Goal: Transaction & Acquisition: Purchase product/service

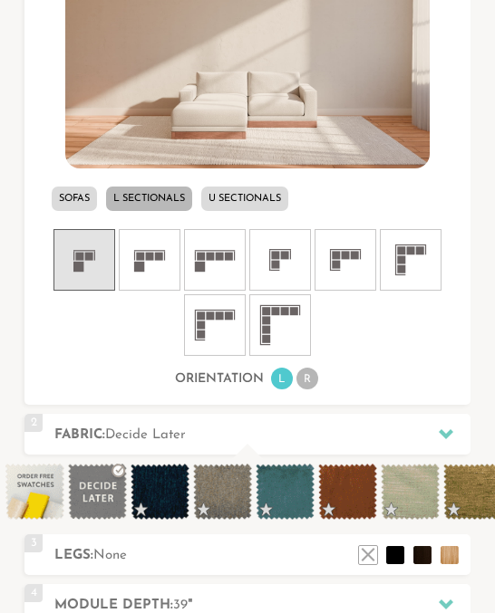
scroll to position [565, 0]
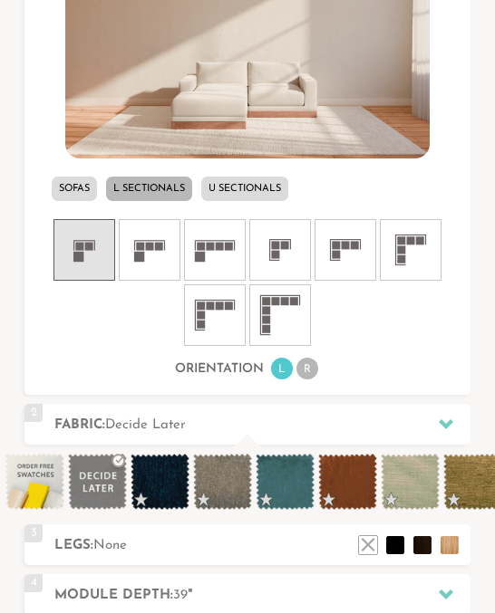
click at [150, 264] on icon at bounding box center [149, 250] width 54 height 54
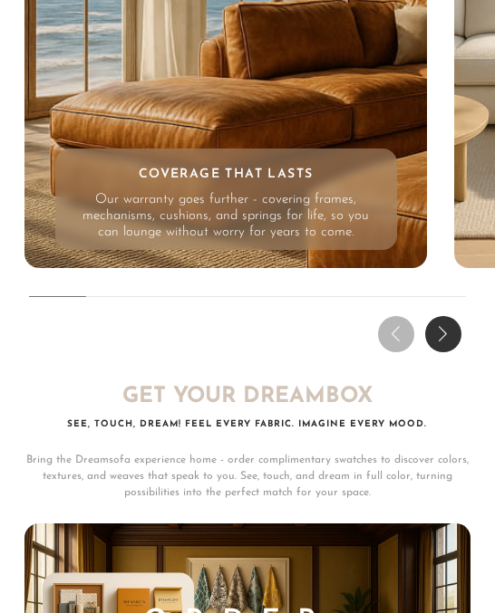
scroll to position [11784, 0]
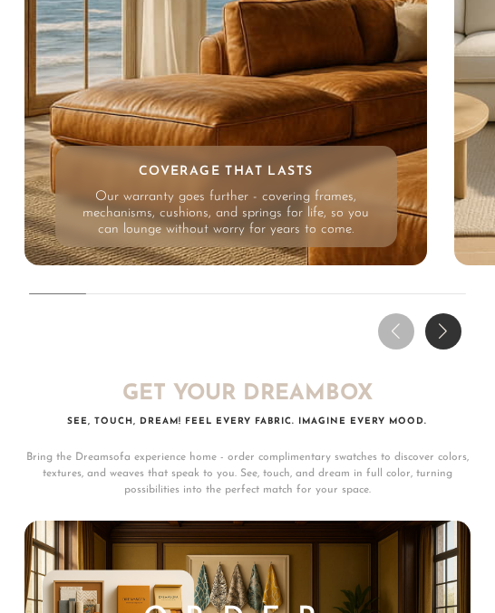
click at [441, 313] on div "Next slide" at bounding box center [443, 331] width 36 height 36
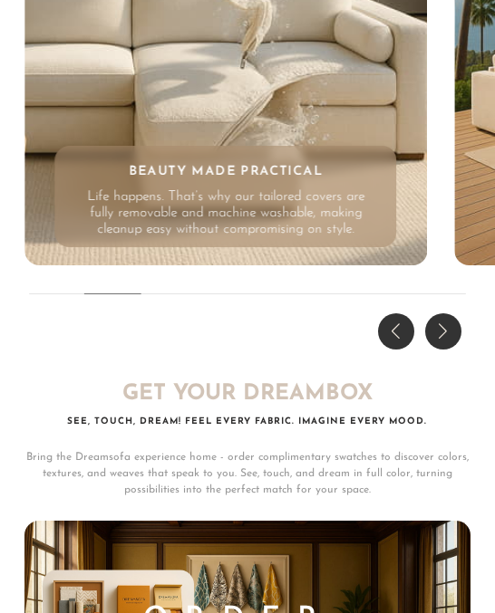
click at [441, 313] on div "Next slide" at bounding box center [443, 331] width 36 height 36
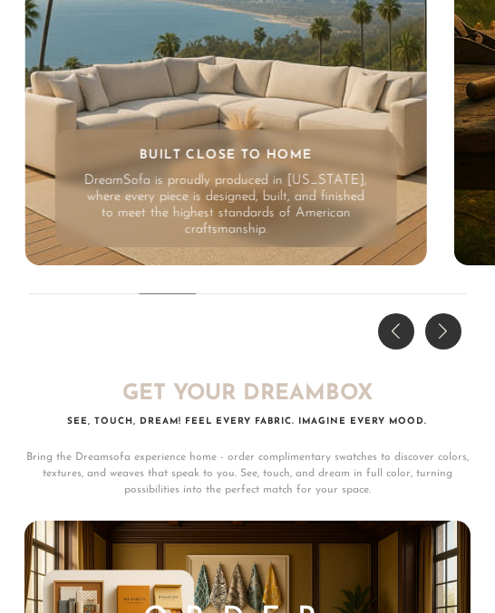
click at [441, 313] on div "Next slide" at bounding box center [443, 331] width 36 height 36
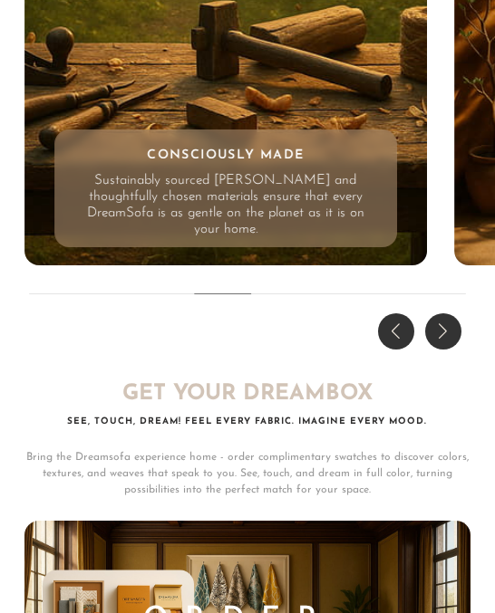
click at [441, 313] on div "Next slide" at bounding box center [443, 331] width 36 height 36
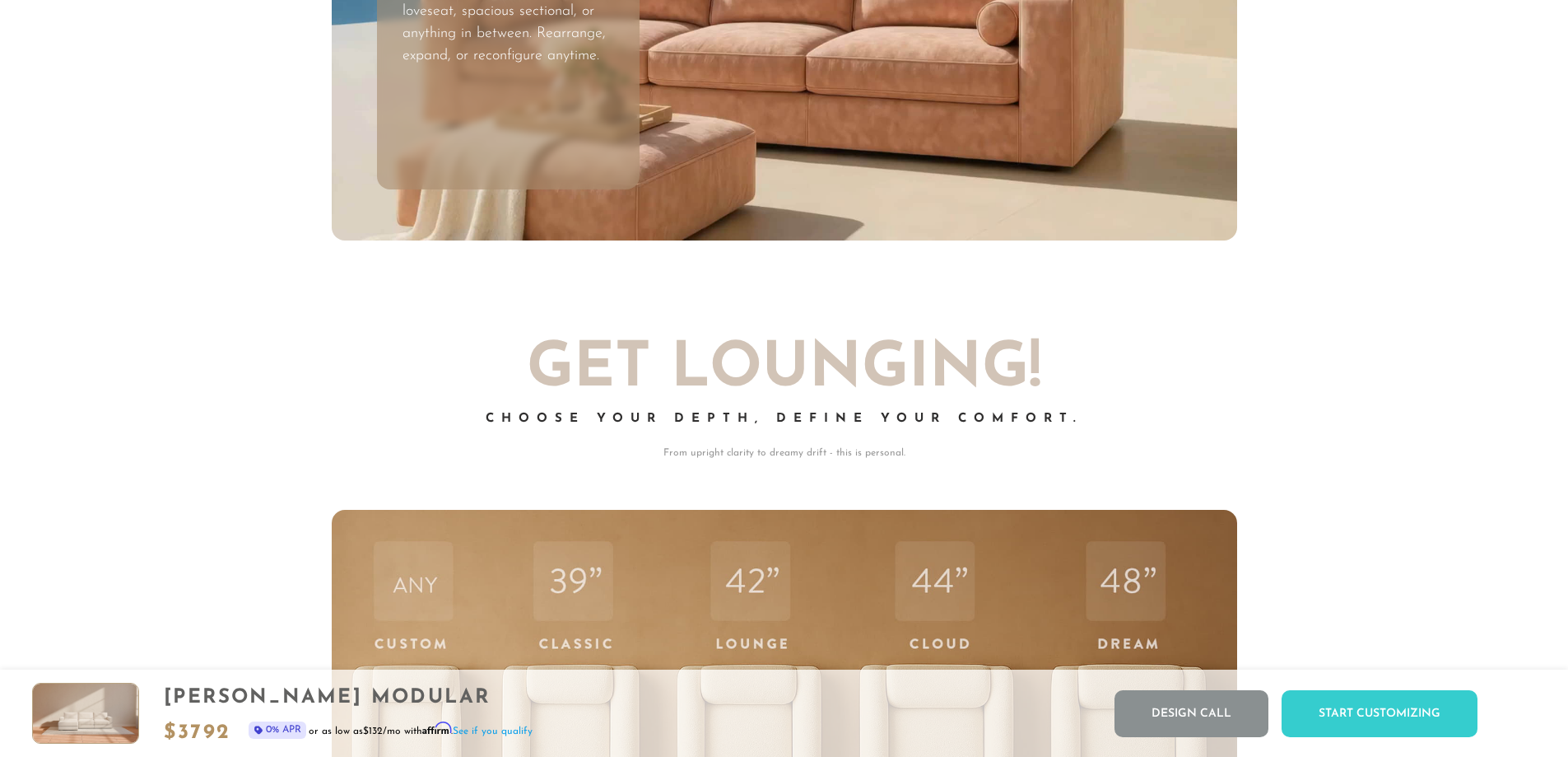
scroll to position [5759, 0]
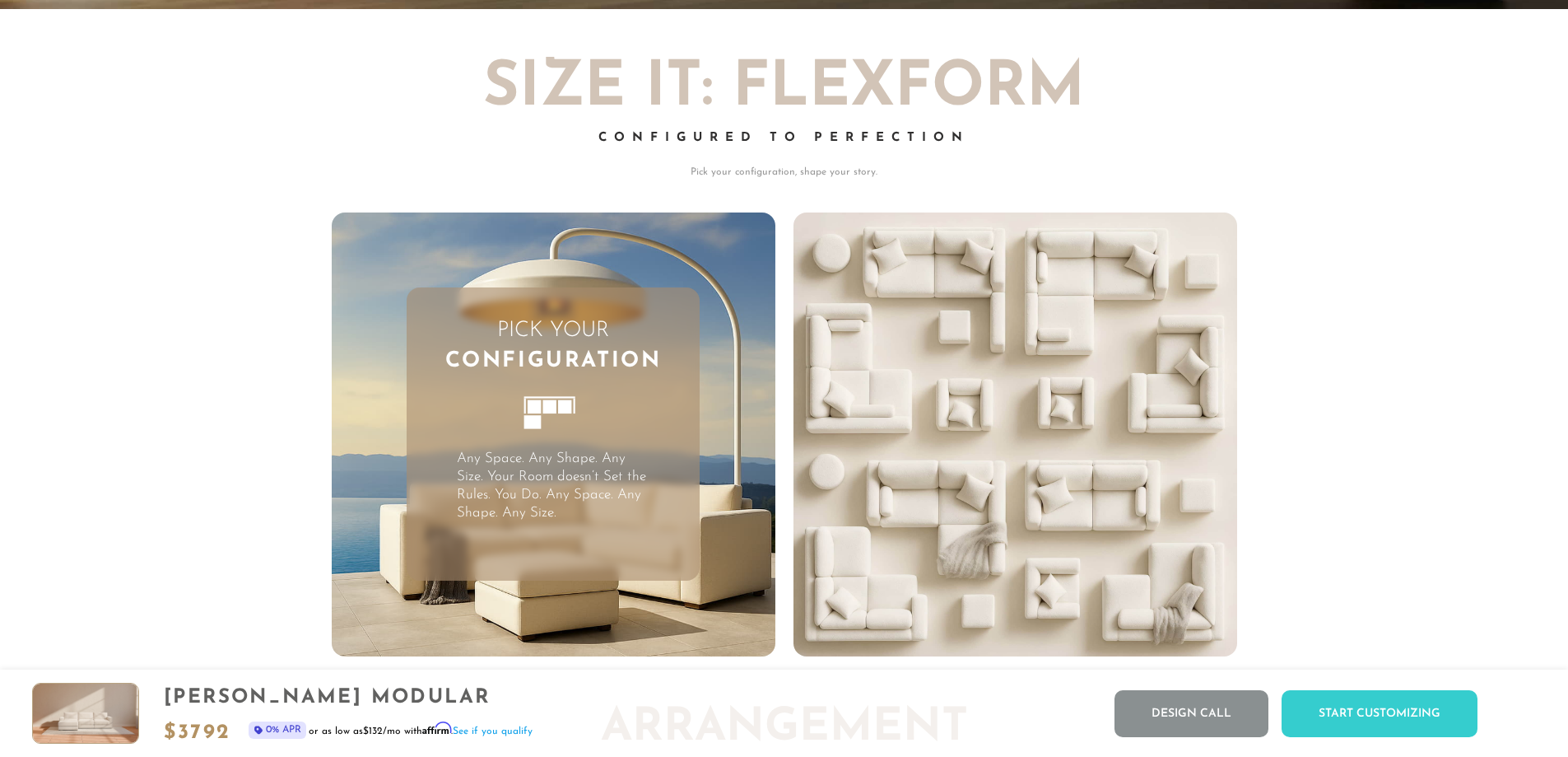
scroll to position [4658, 0]
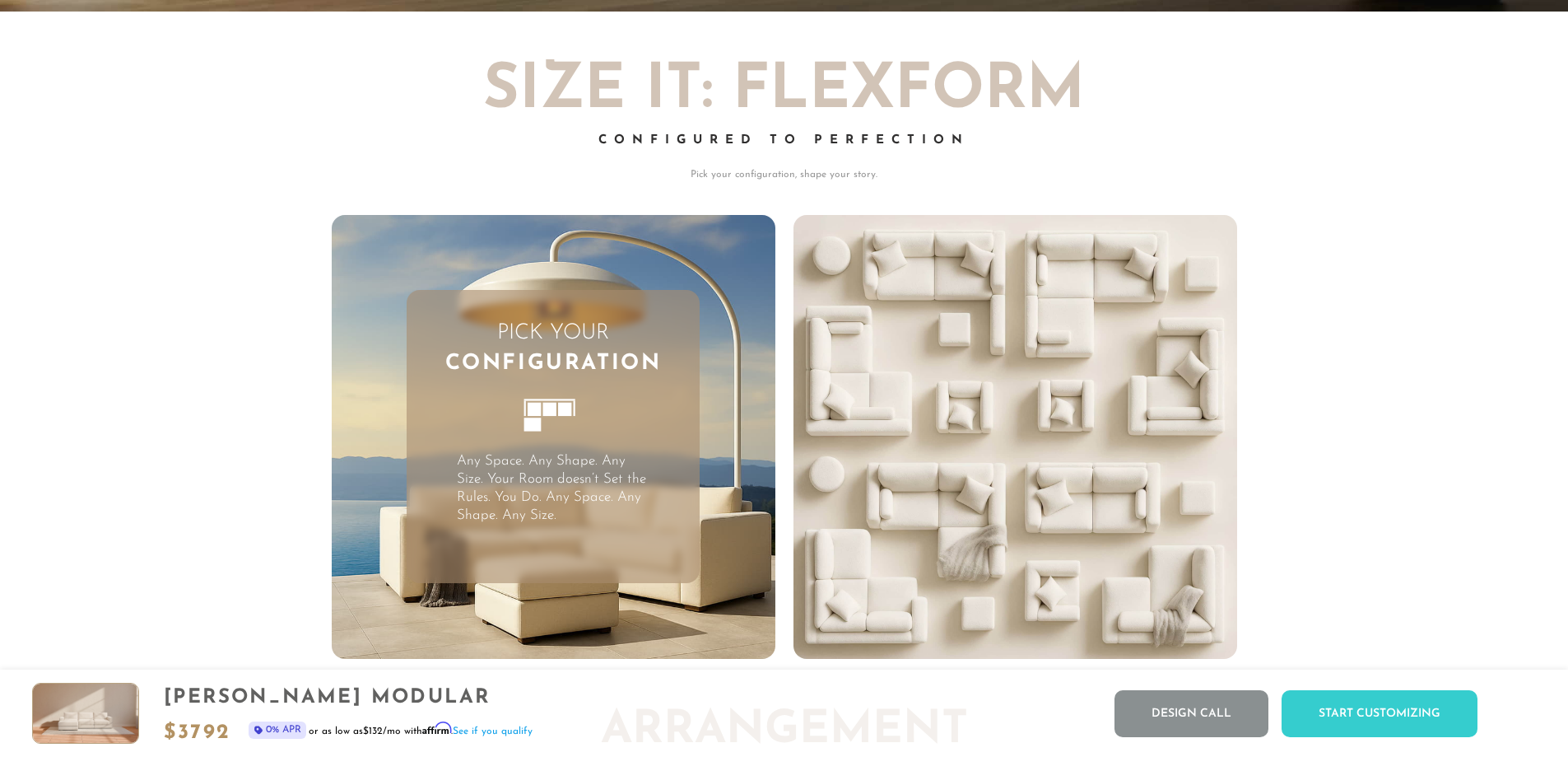
click at [449, 400] on icon at bounding box center [553, 423] width 90 height 90
click at [449, 557] on link "Design Call" at bounding box center [1191, 713] width 154 height 47
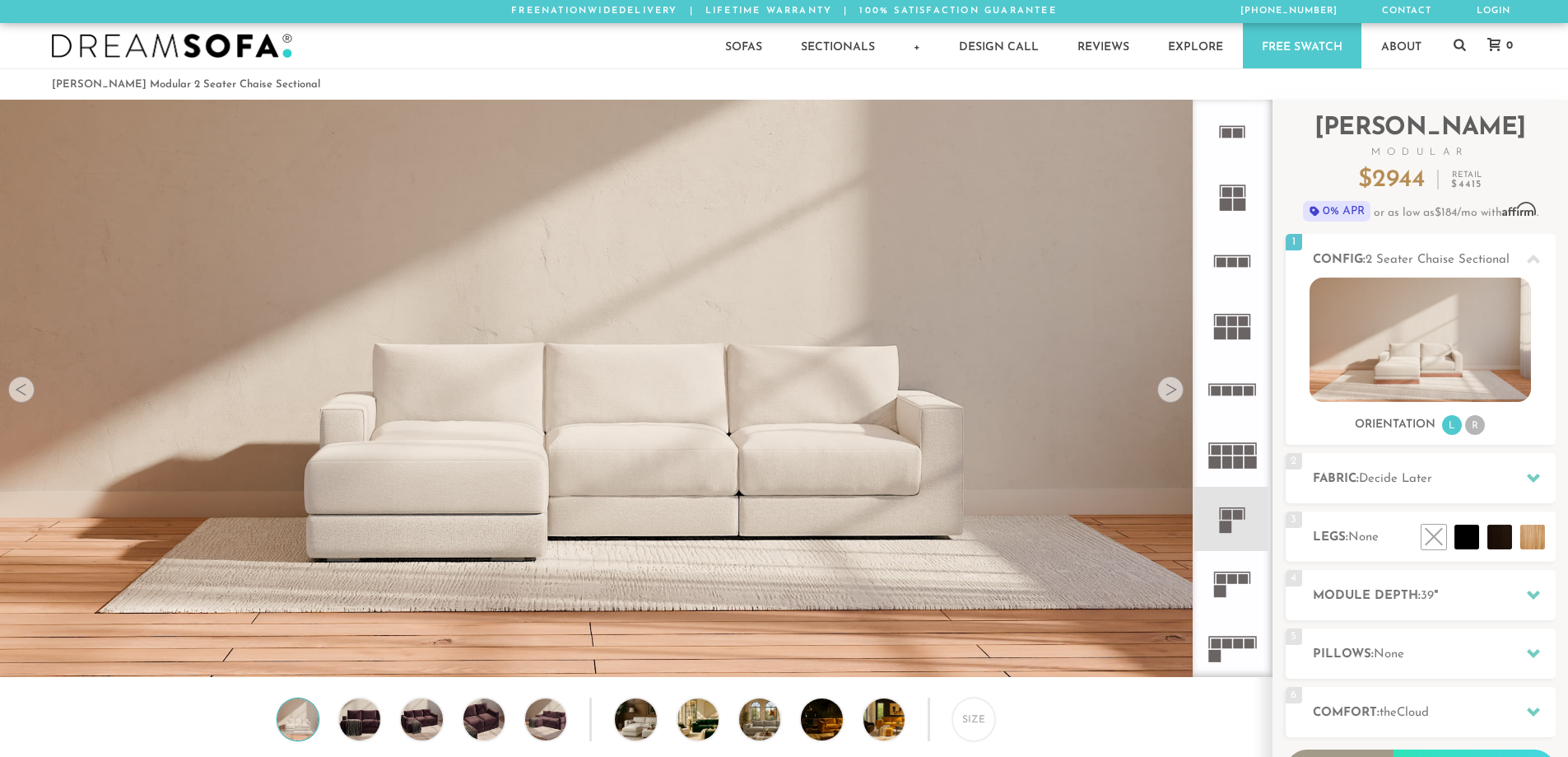
click at [1231, 207] on rect at bounding box center [1226, 204] width 13 height 13
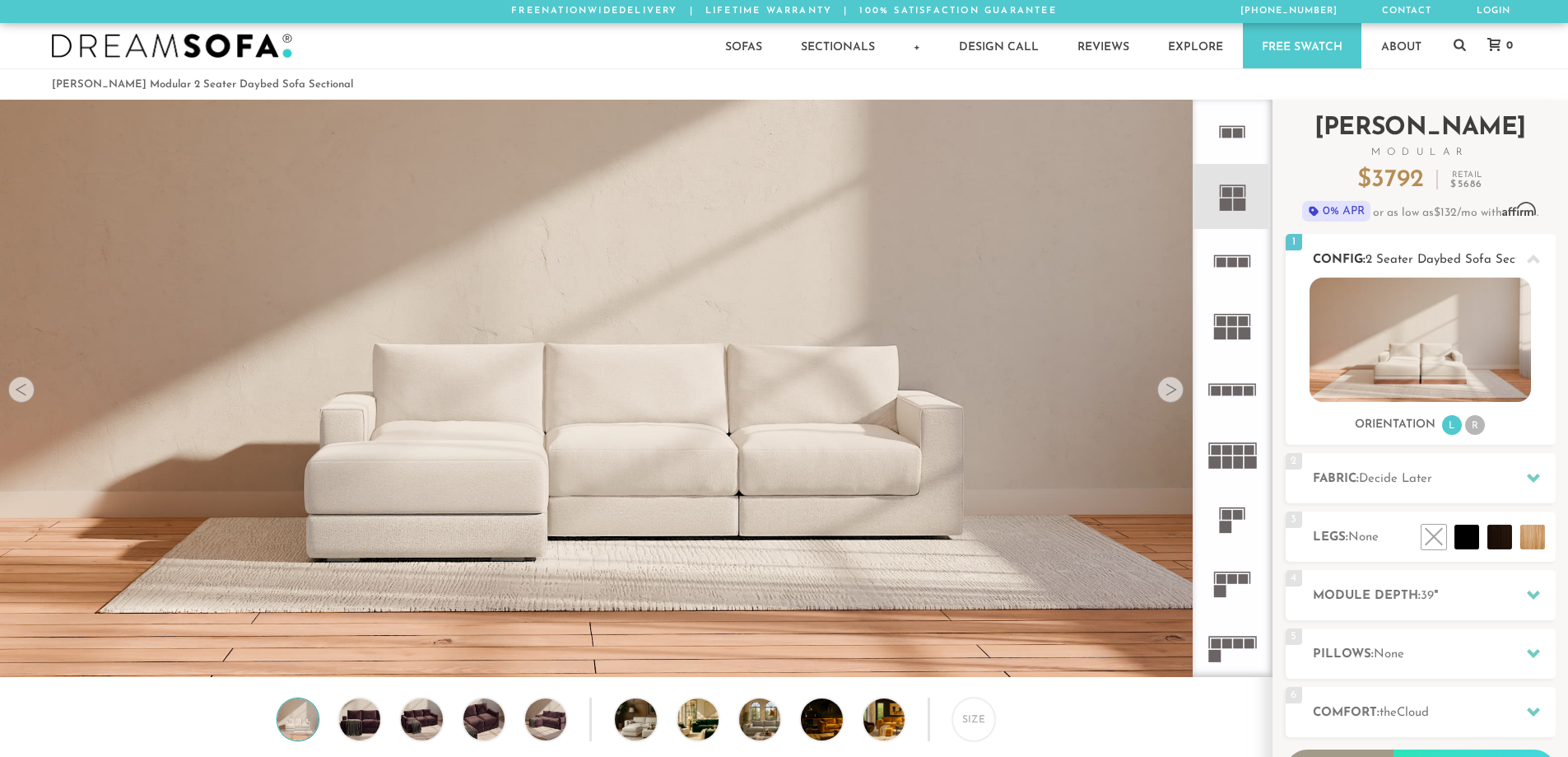
click at [1451, 369] on img at bounding box center [1421, 339] width 222 height 125
click at [1395, 337] on img at bounding box center [1421, 339] width 222 height 125
click at [1362, 487] on h2 "Fabric: Decide Later" at bounding box center [1434, 478] width 243 height 19
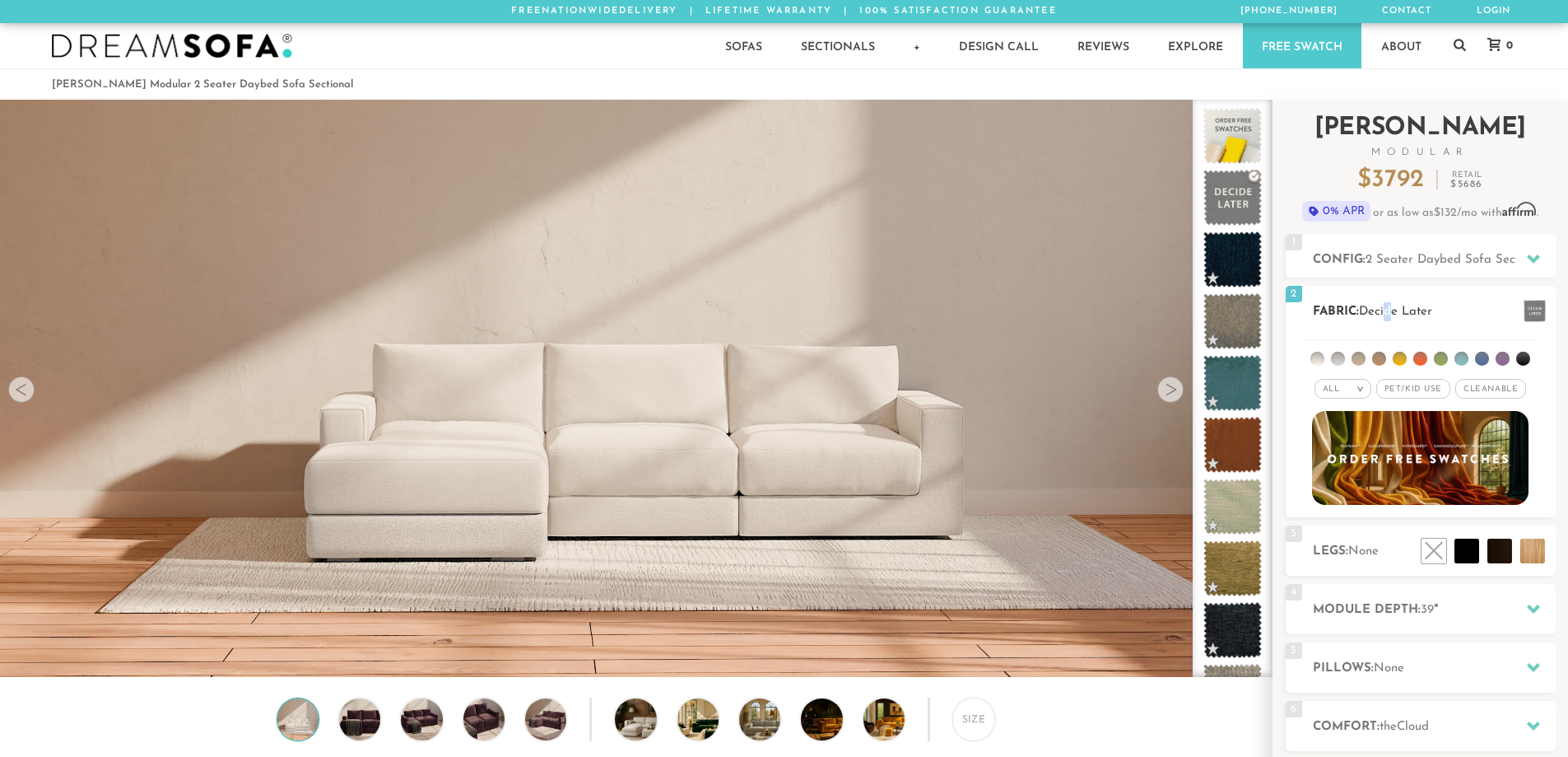
click at [1392, 299] on div "2 Fabric: Decide Later" at bounding box center [1420, 310] width 270 height 50
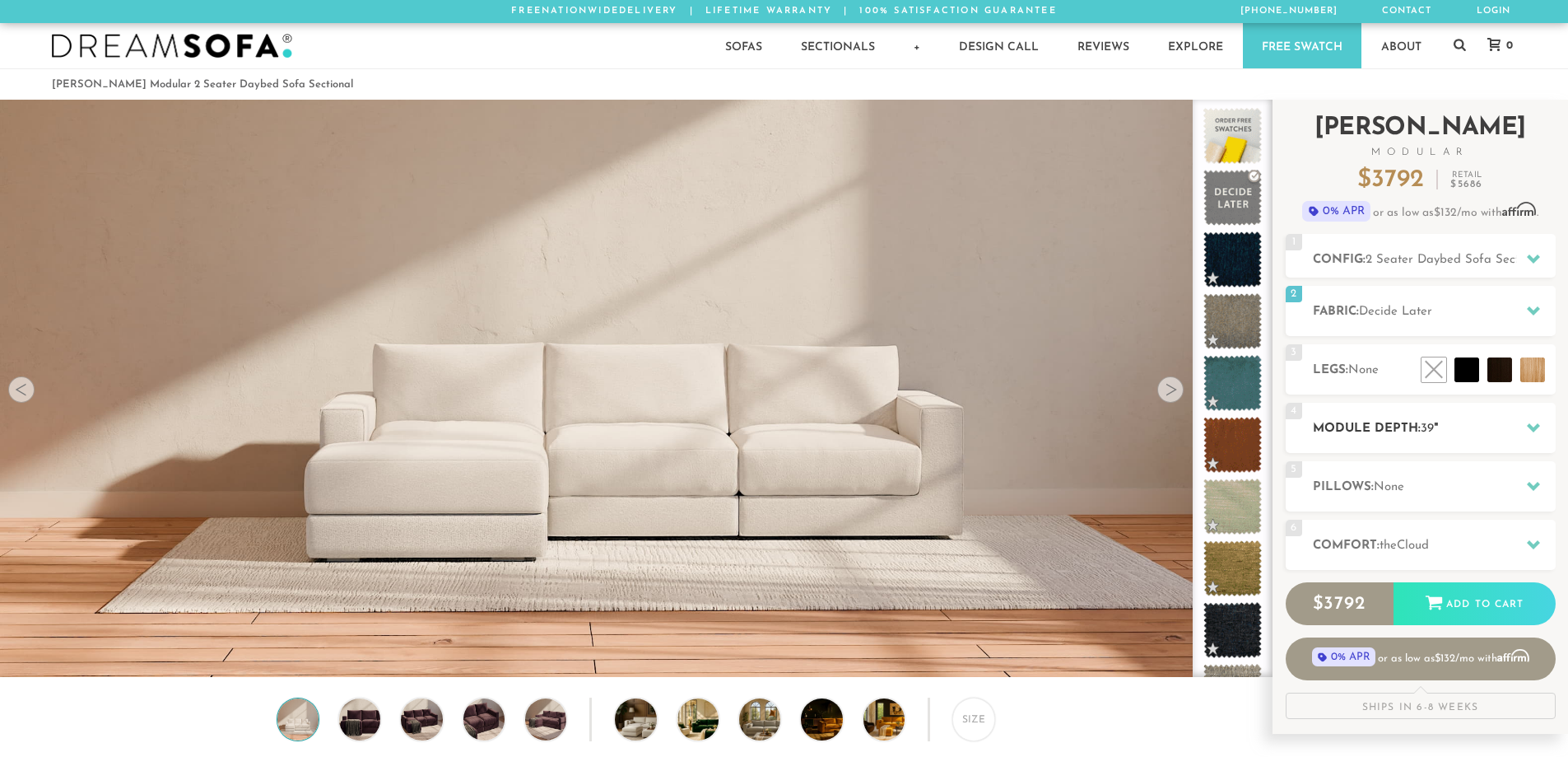
click at [1396, 424] on h2 "Module Depth: 39 "" at bounding box center [1434, 428] width 243 height 19
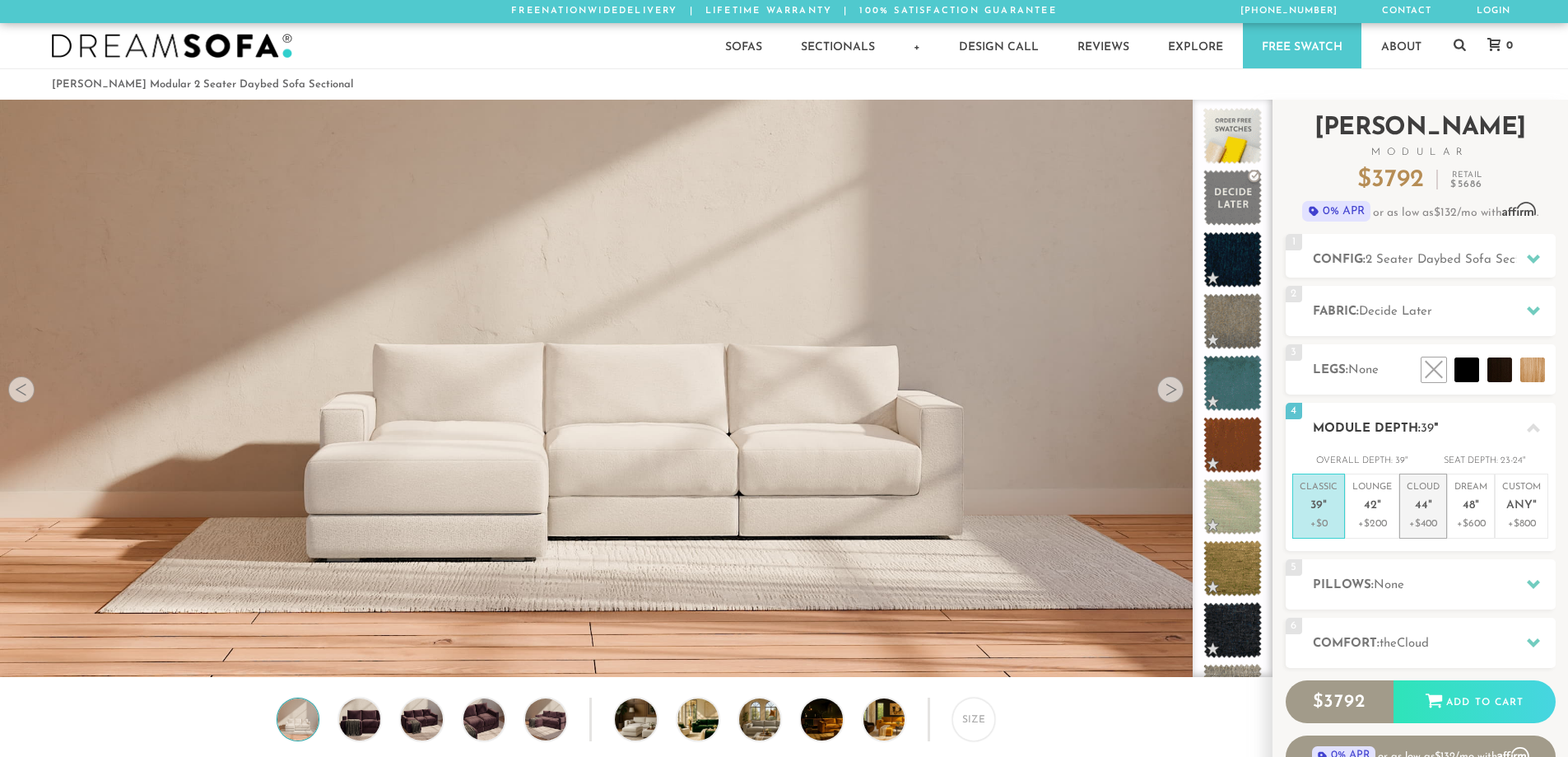
click at [1424, 523] on p "+$400" at bounding box center [1423, 523] width 33 height 15
click at [1406, 635] on h2 "Comfort: the Cloud" at bounding box center [1434, 643] width 243 height 19
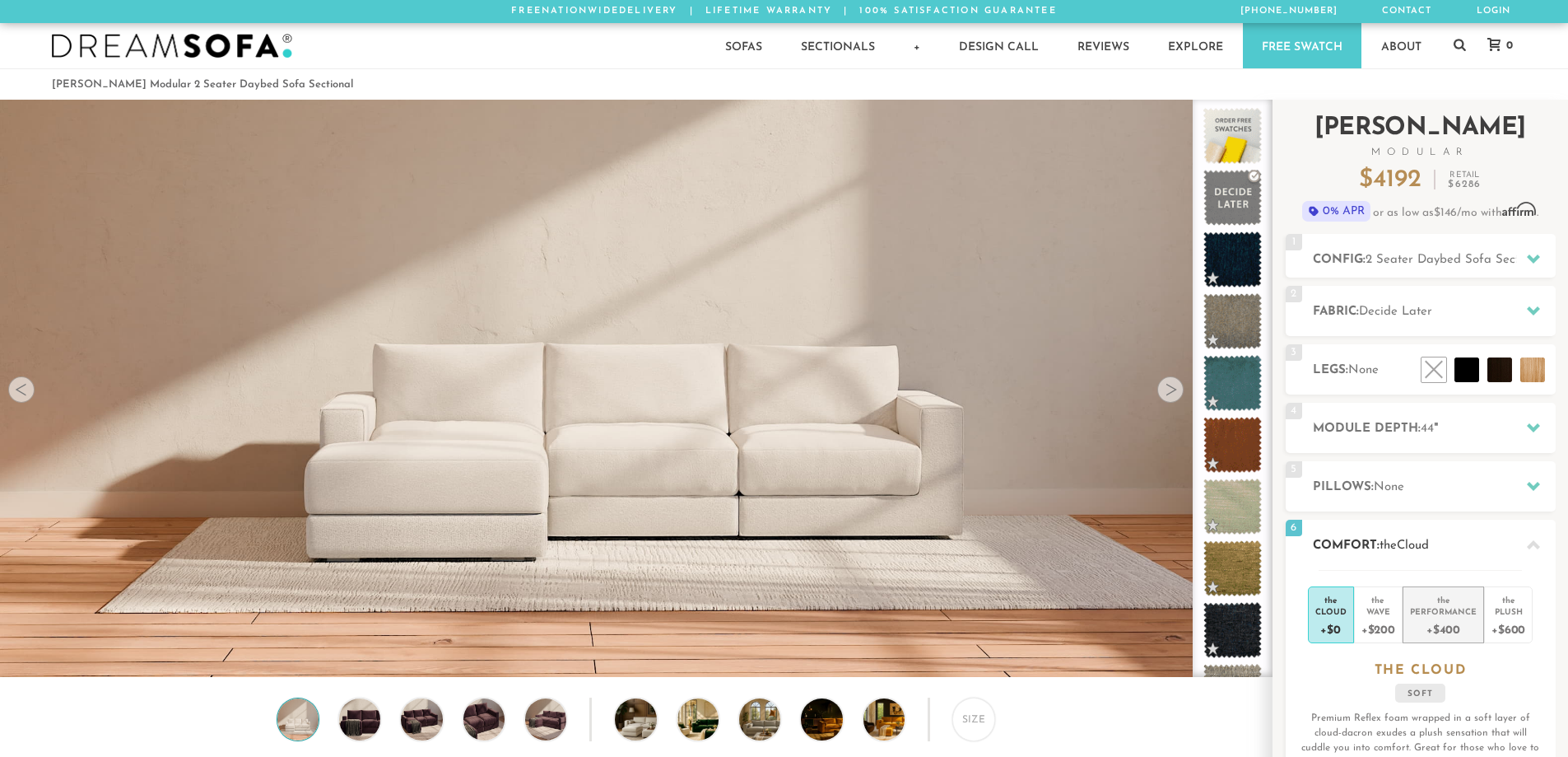
click at [1450, 630] on div "+$400" at bounding box center [1443, 629] width 66 height 24
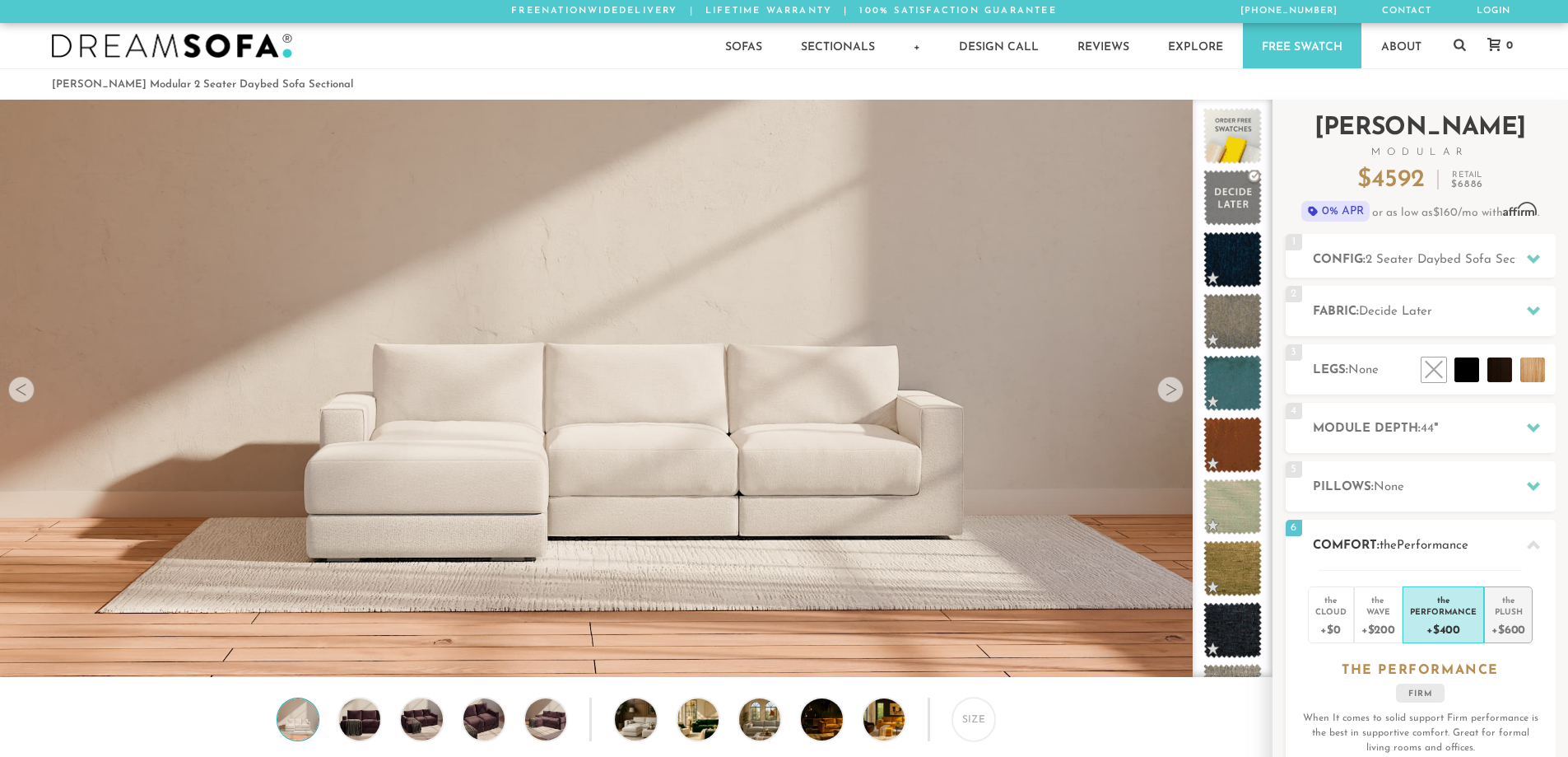
click at [1502, 629] on div "+$600" at bounding box center [1508, 629] width 34 height 24
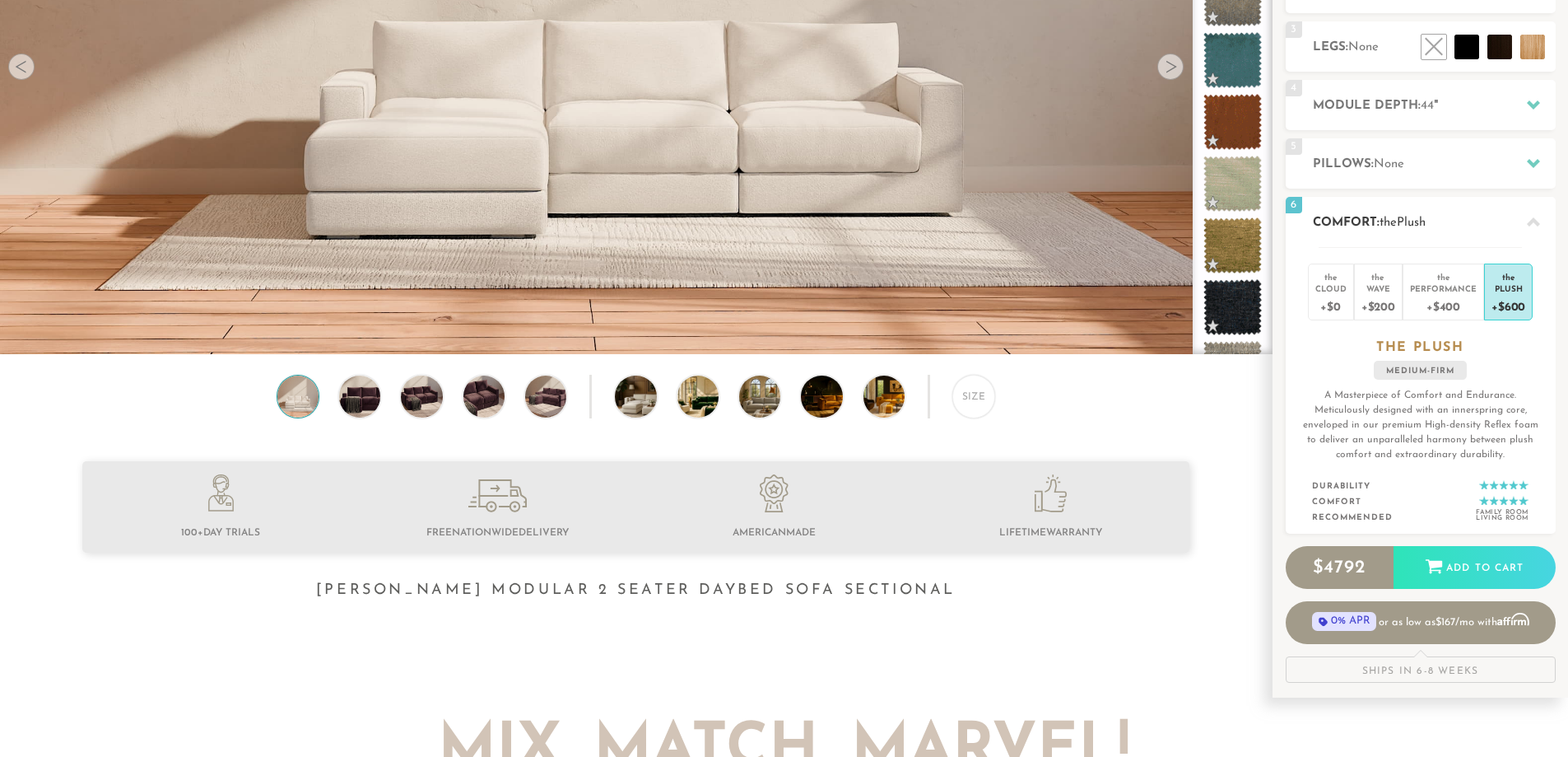
scroll to position [329, 0]
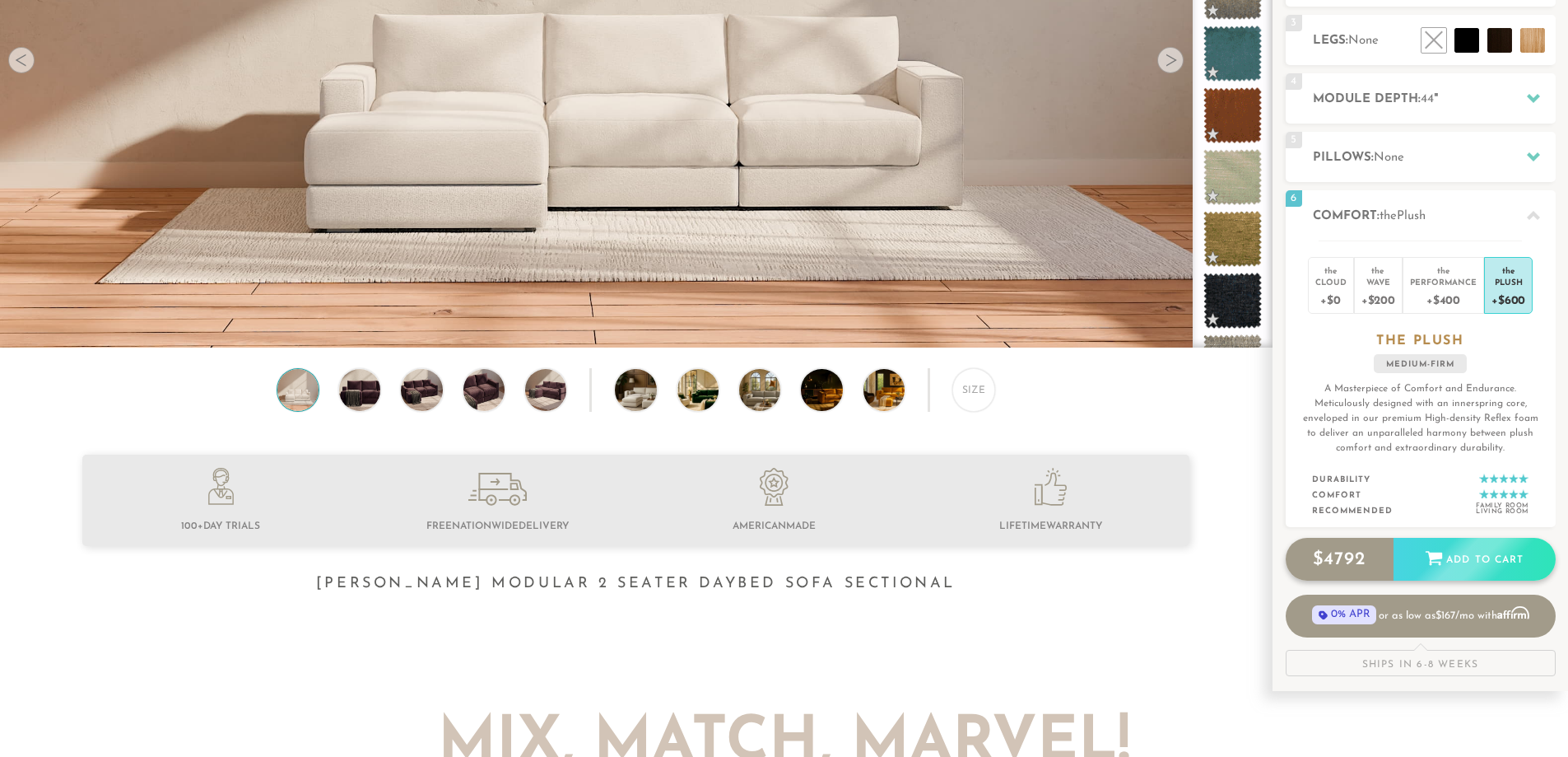
click at [1509, 553] on div "Add to Cart" at bounding box center [1474, 560] width 162 height 45
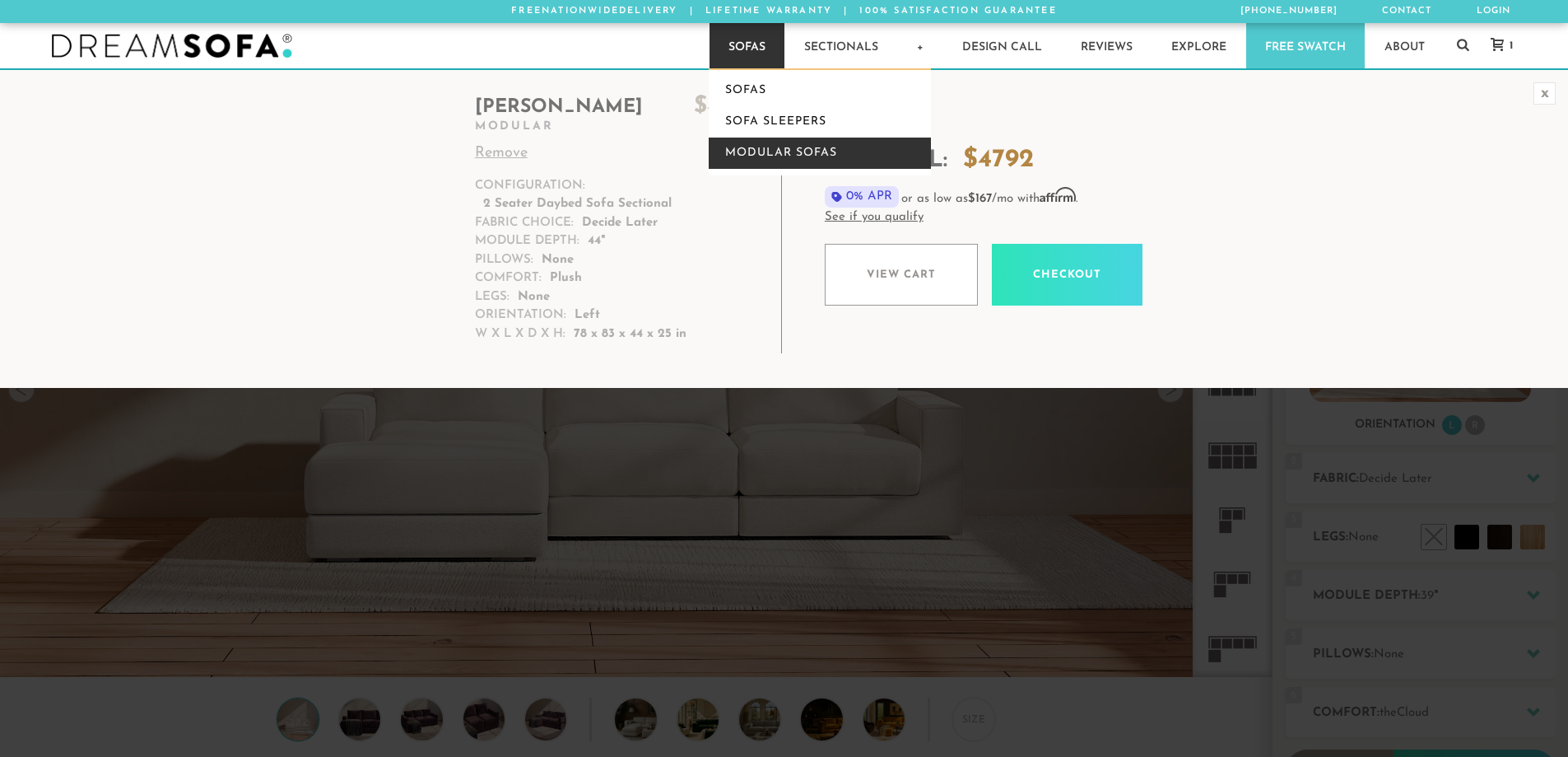
click at [786, 146] on link "Modular Sofas" at bounding box center [819, 153] width 223 height 31
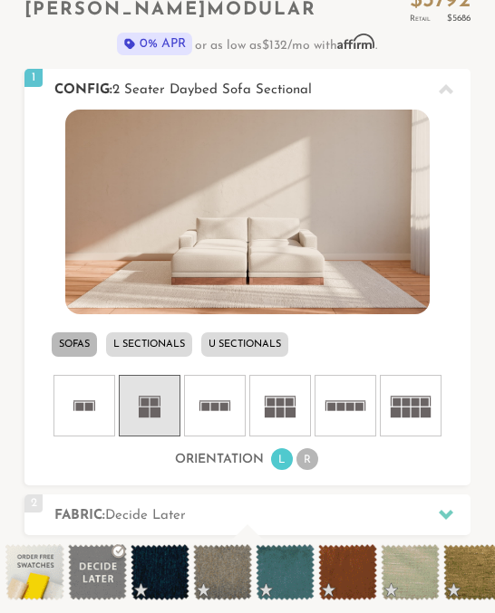
scroll to position [405, 0]
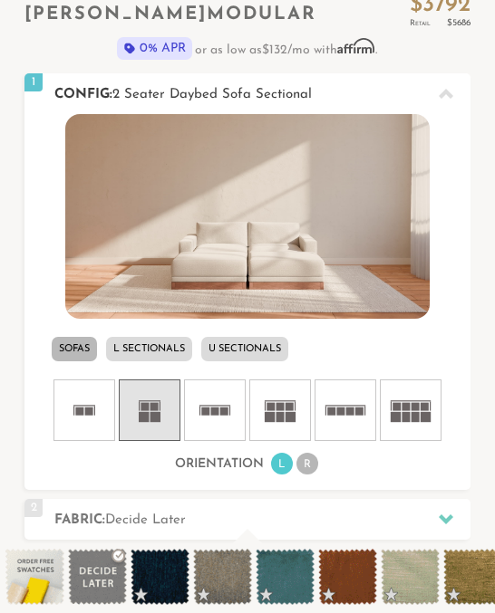
click at [256, 256] on img at bounding box center [247, 217] width 365 height 206
click at [275, 414] on icon at bounding box center [280, 410] width 54 height 54
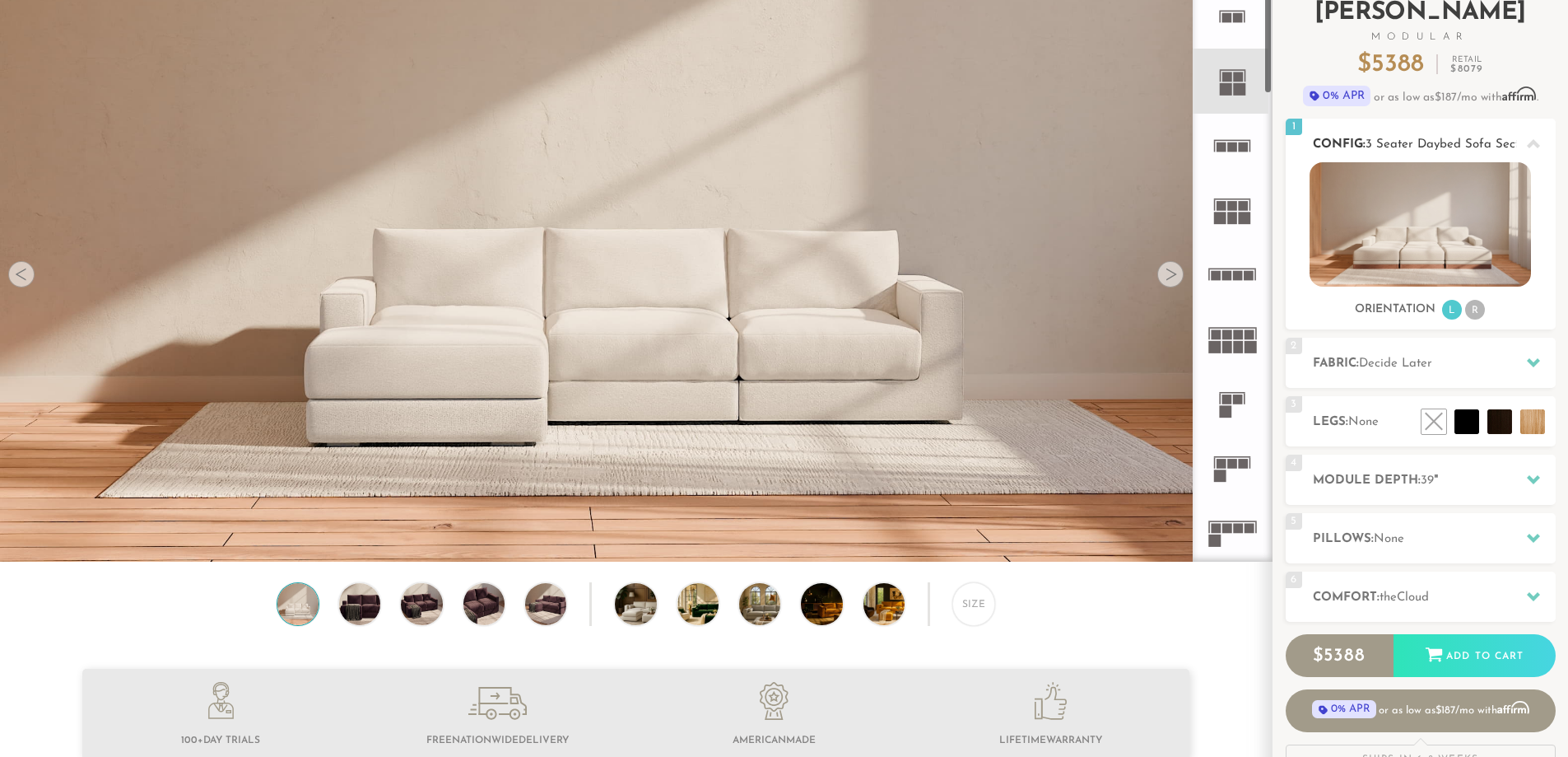
click at [449, 318] on div "Introducing Landon Modular $ 5388 Retail $ 8079 $ 5388 Retail $ 8079 0% APR or …" at bounding box center [1420, 377] width 270 height 786
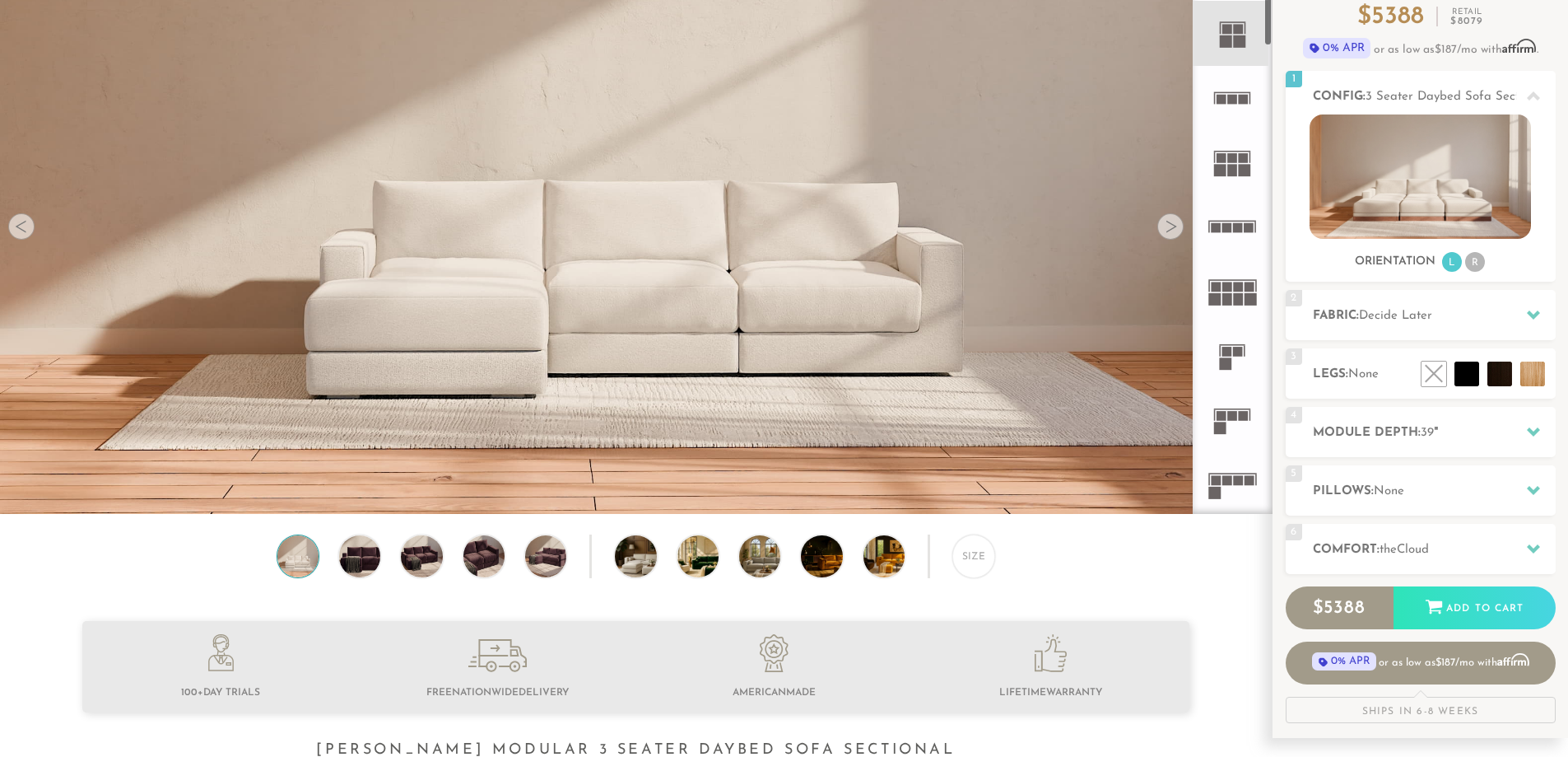
scroll to position [164, 0]
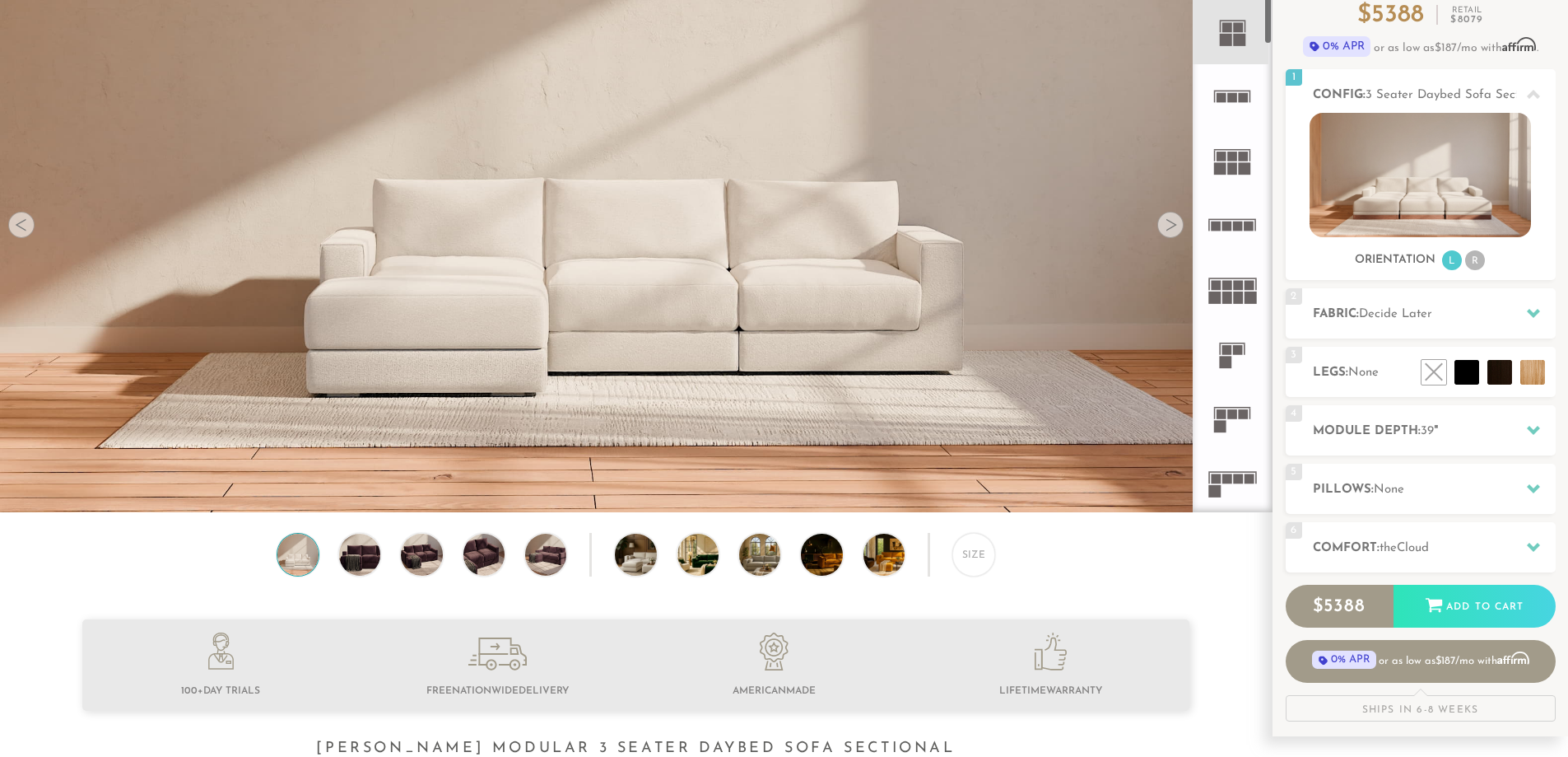
click at [449, 156] on rect at bounding box center [1244, 156] width 10 height 10
click at [449, 162] on icon at bounding box center [1232, 160] width 65 height 65
click at [449, 222] on div at bounding box center [1170, 224] width 26 height 26
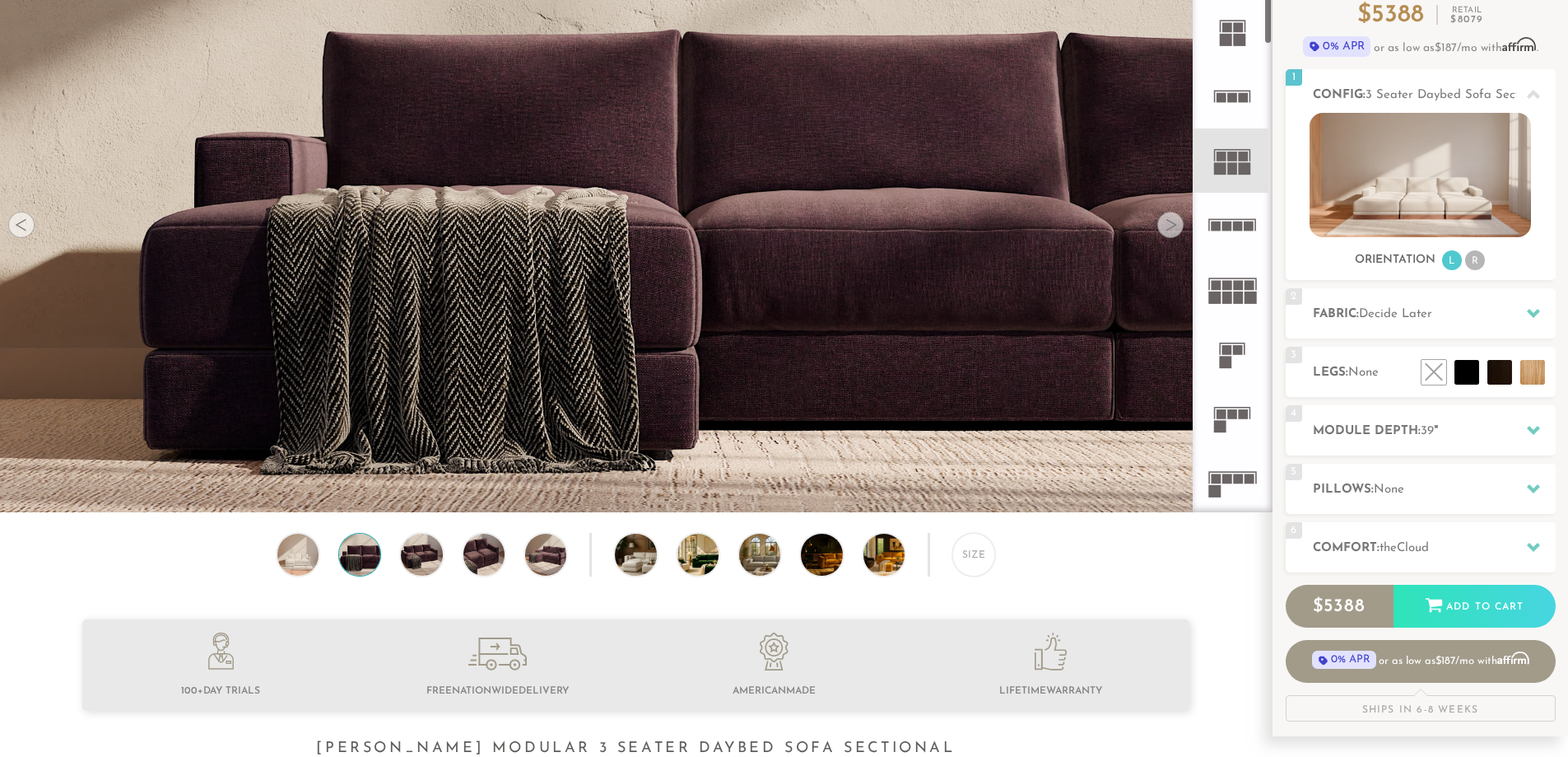
click at [449, 148] on icon at bounding box center [1232, 160] width 65 height 65
click at [449, 185] on img at bounding box center [1421, 174] width 222 height 125
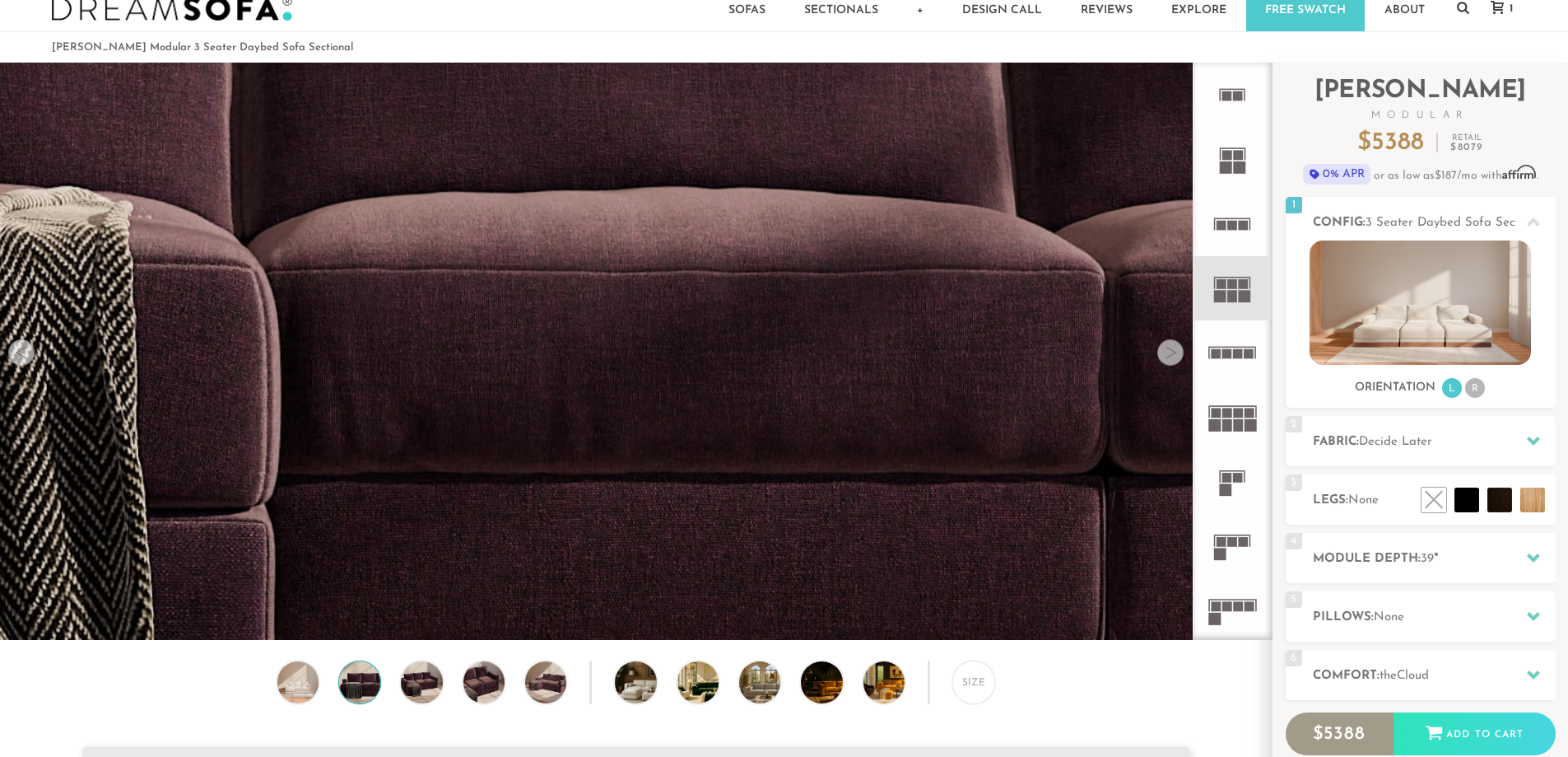
scroll to position [15, 0]
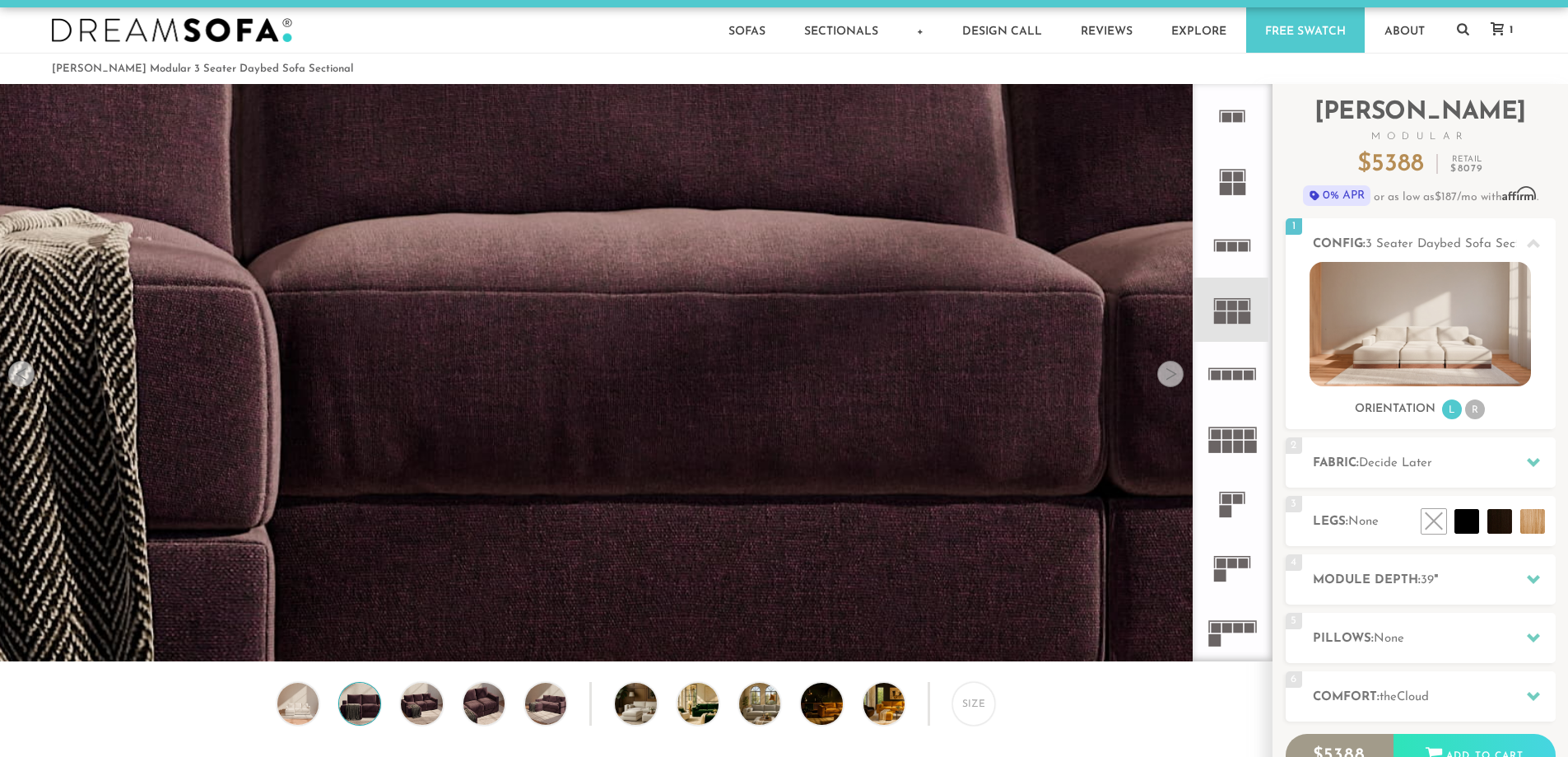
click at [449, 233] on img at bounding box center [148, 126] width 2544 height 848
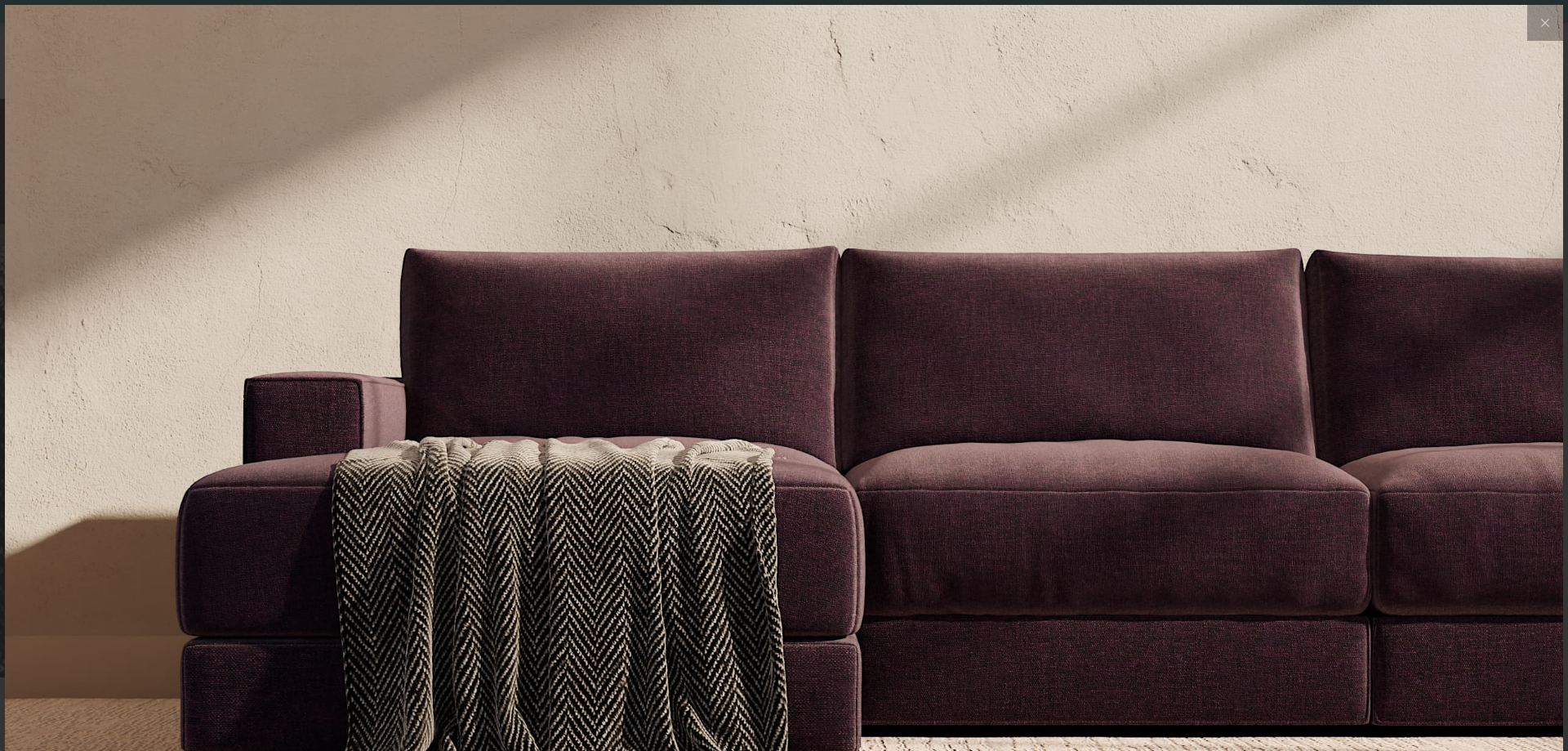
scroll to position [19151, 1555]
click at [445, 371] on img at bounding box center [783, 264] width 1558 height 519
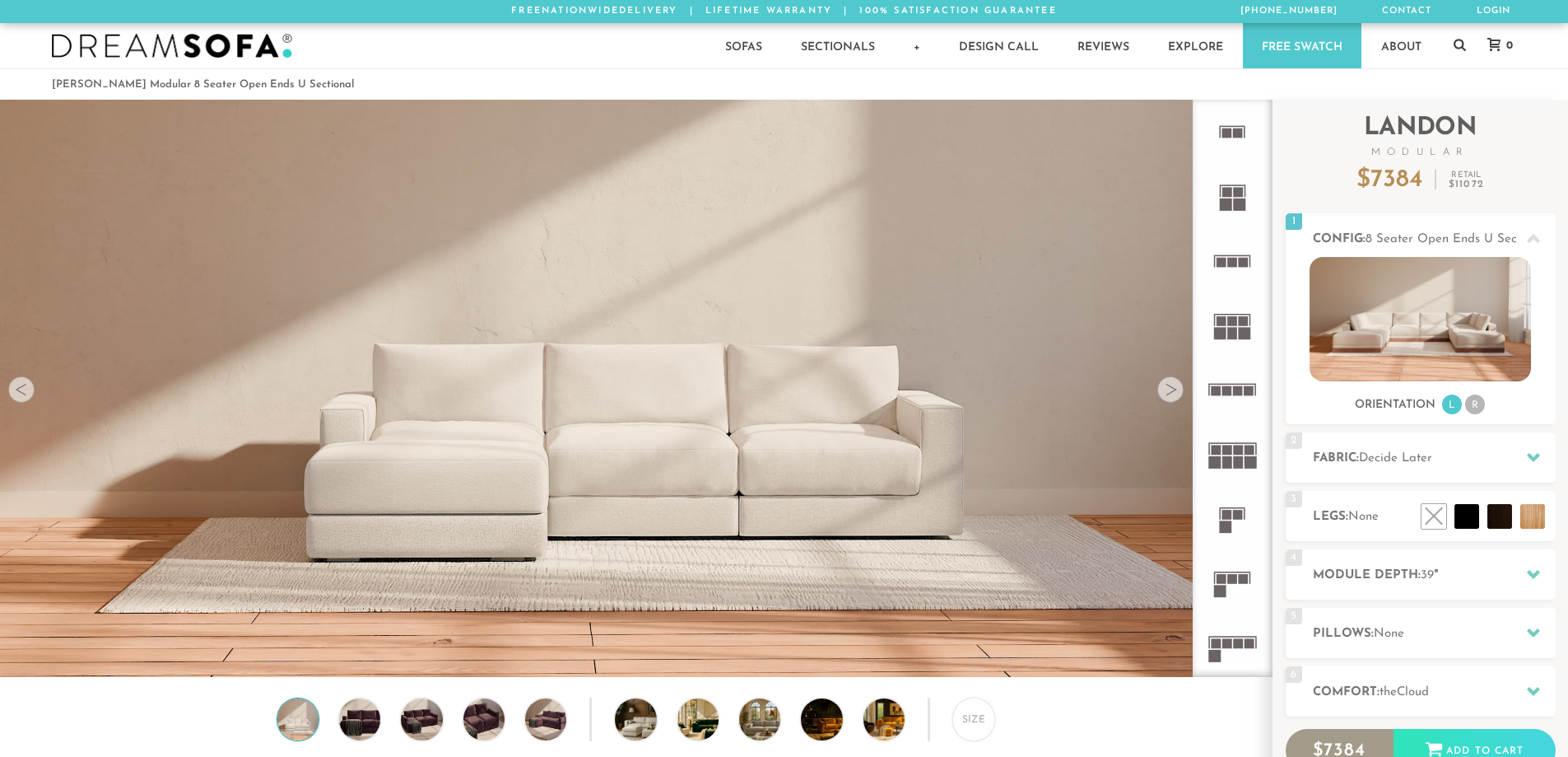
click at [1484, 346] on img at bounding box center [1421, 319] width 222 height 125
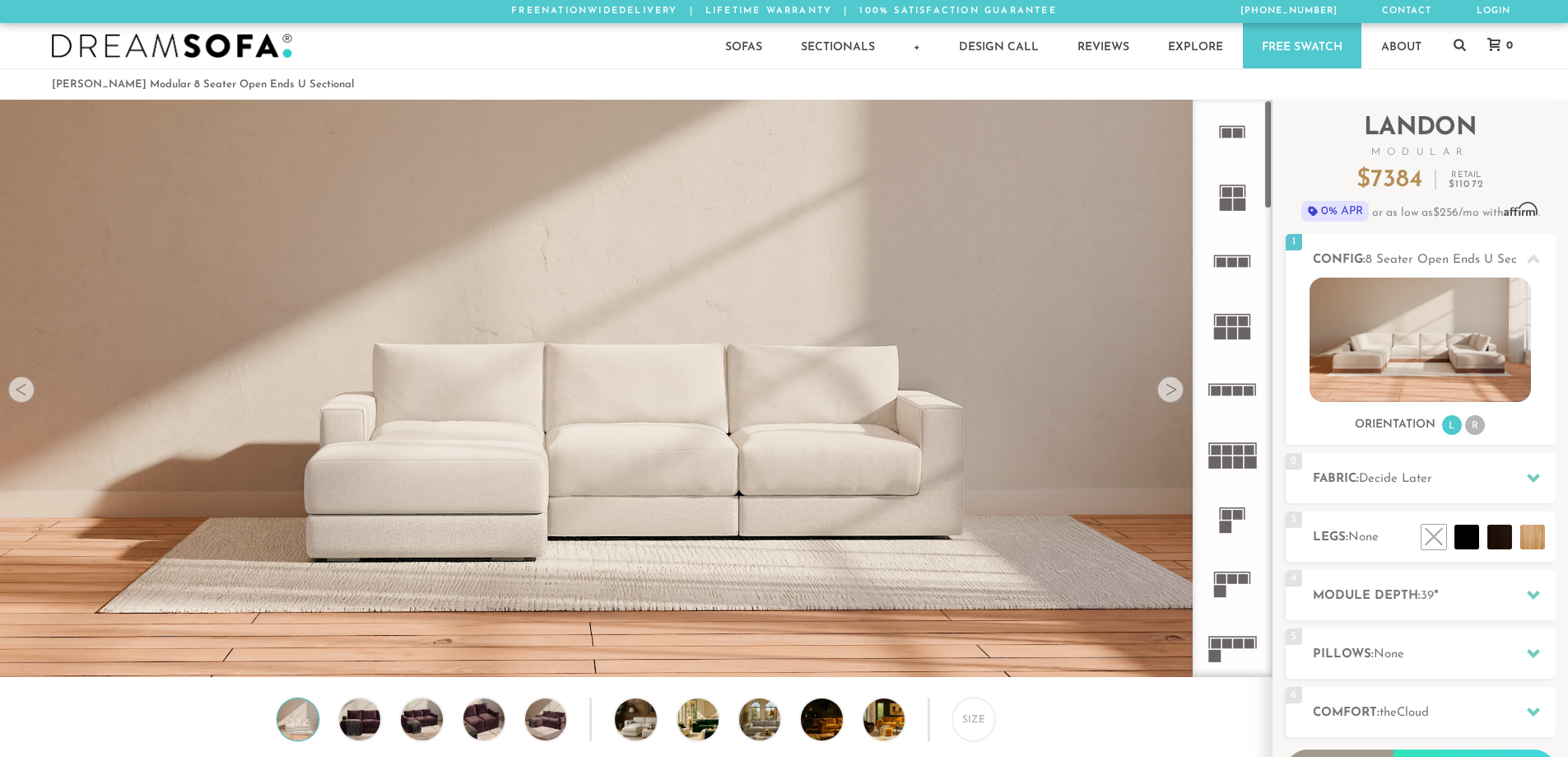
click at [1220, 462] on rect at bounding box center [1216, 463] width 13 height 13
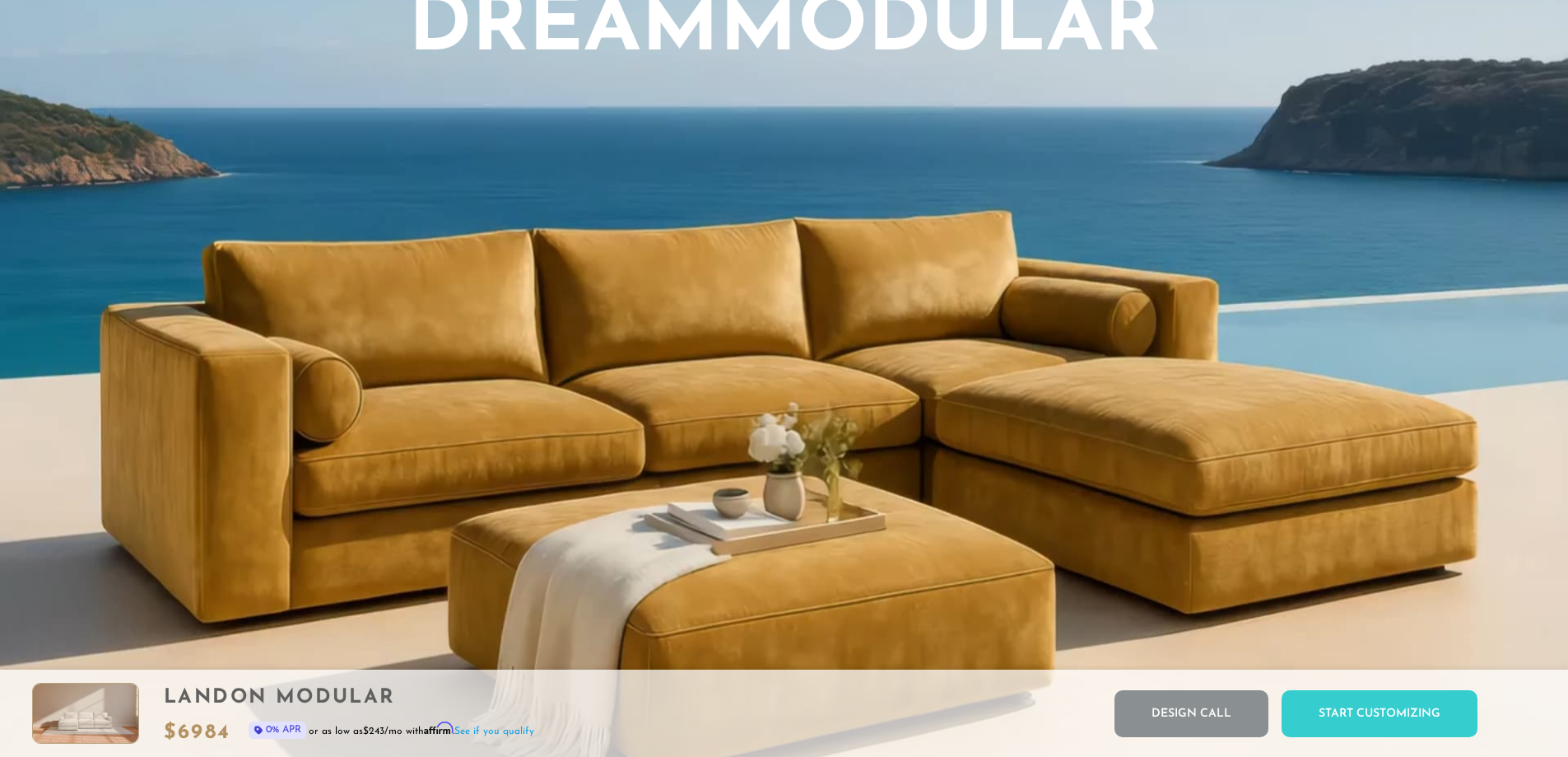
scroll to position [1556, 0]
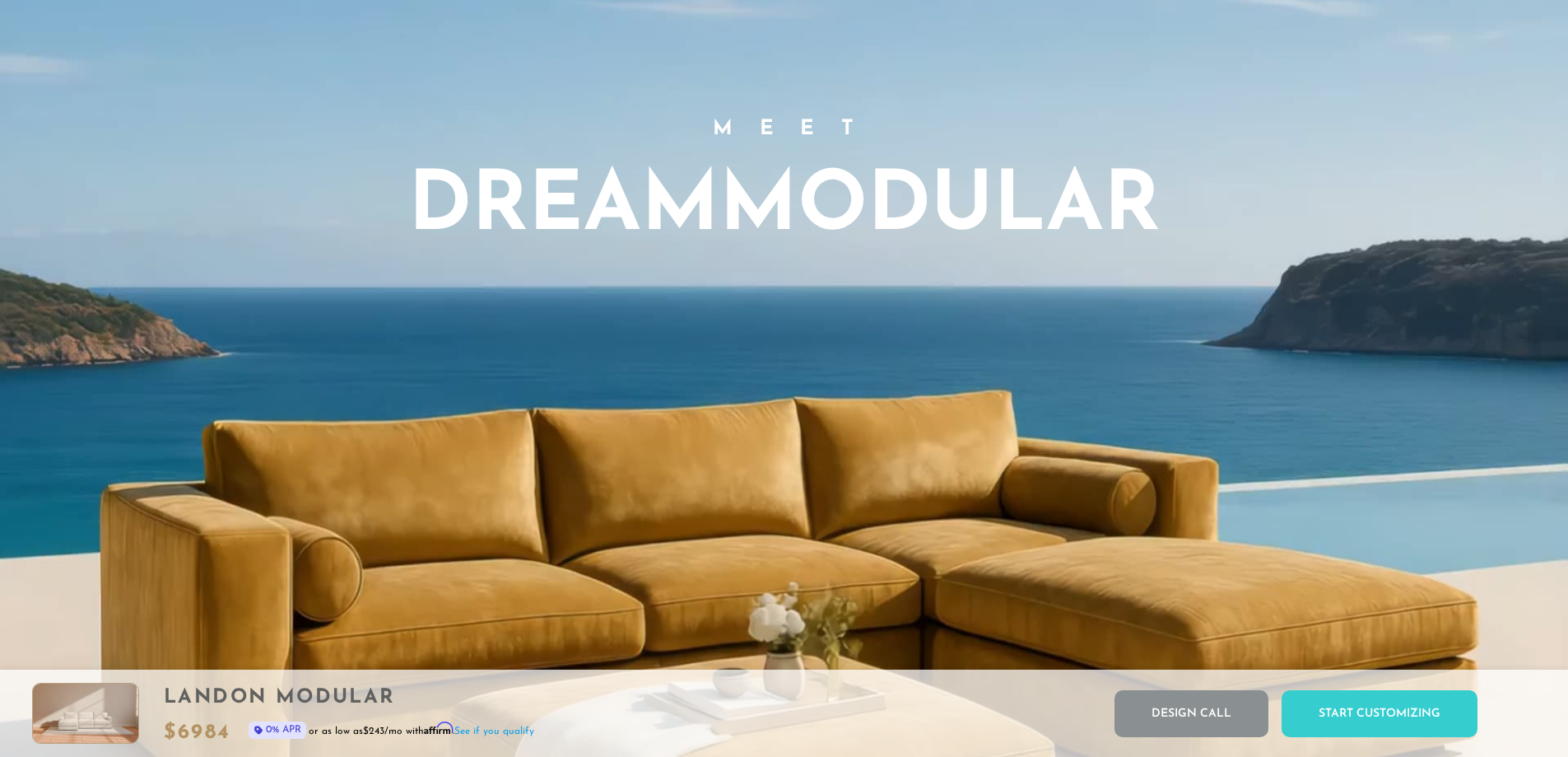
click at [813, 402] on video "Your browser does not support HTML5 video." at bounding box center [784, 413] width 1568 height 1182
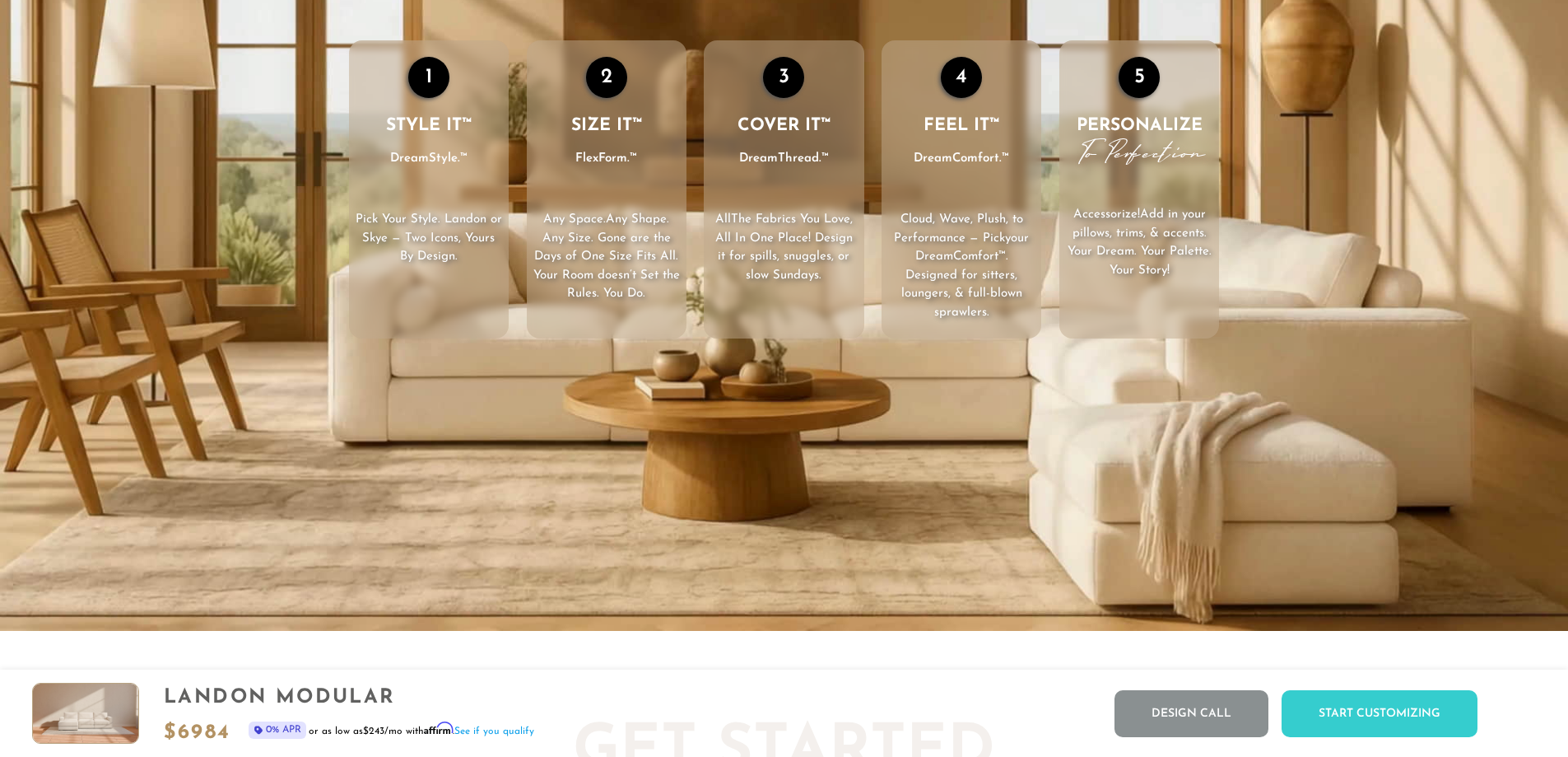
scroll to position [2894, 0]
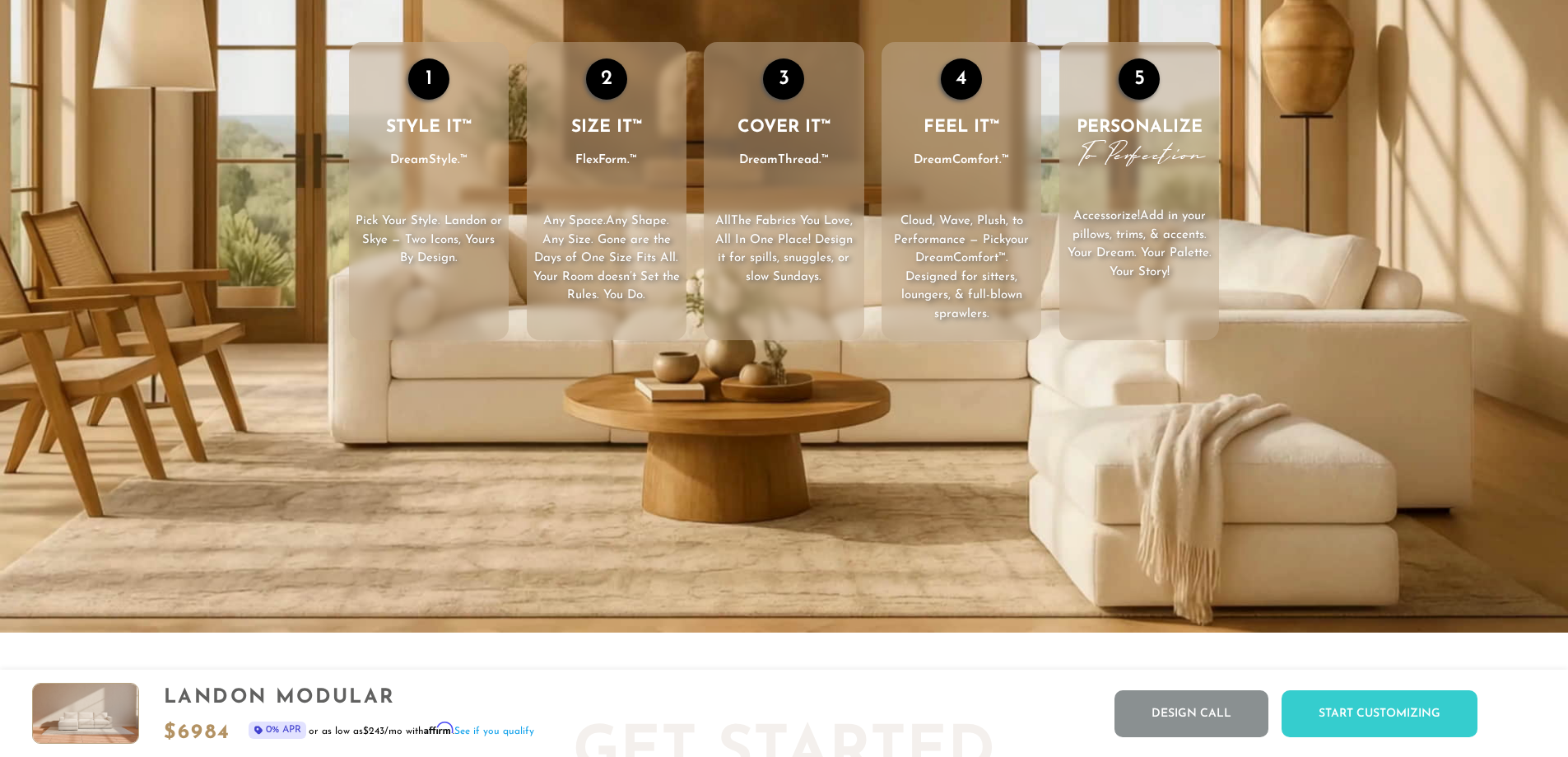
click at [432, 95] on div "1" at bounding box center [428, 78] width 41 height 41
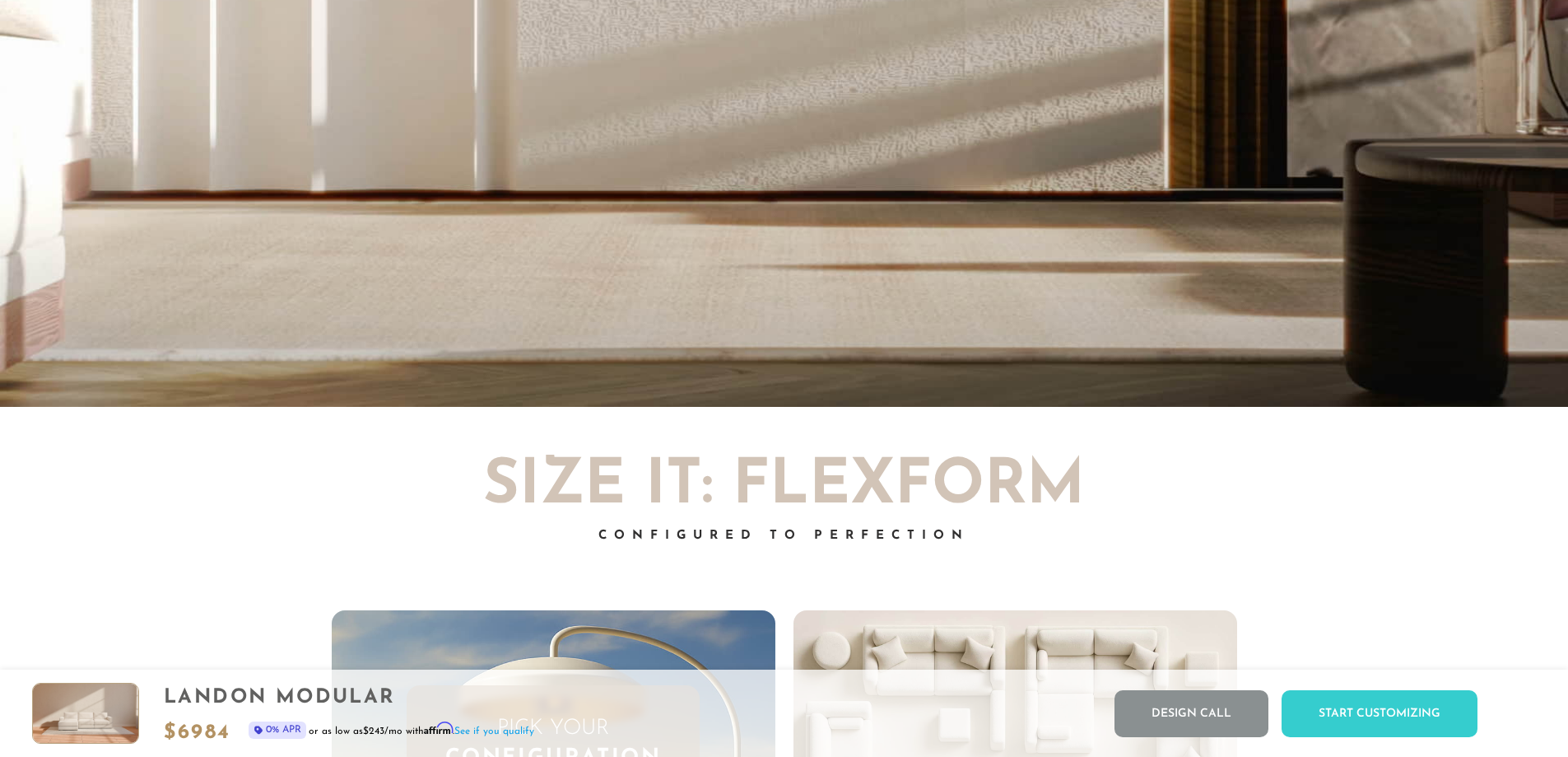
scroll to position [0, 0]
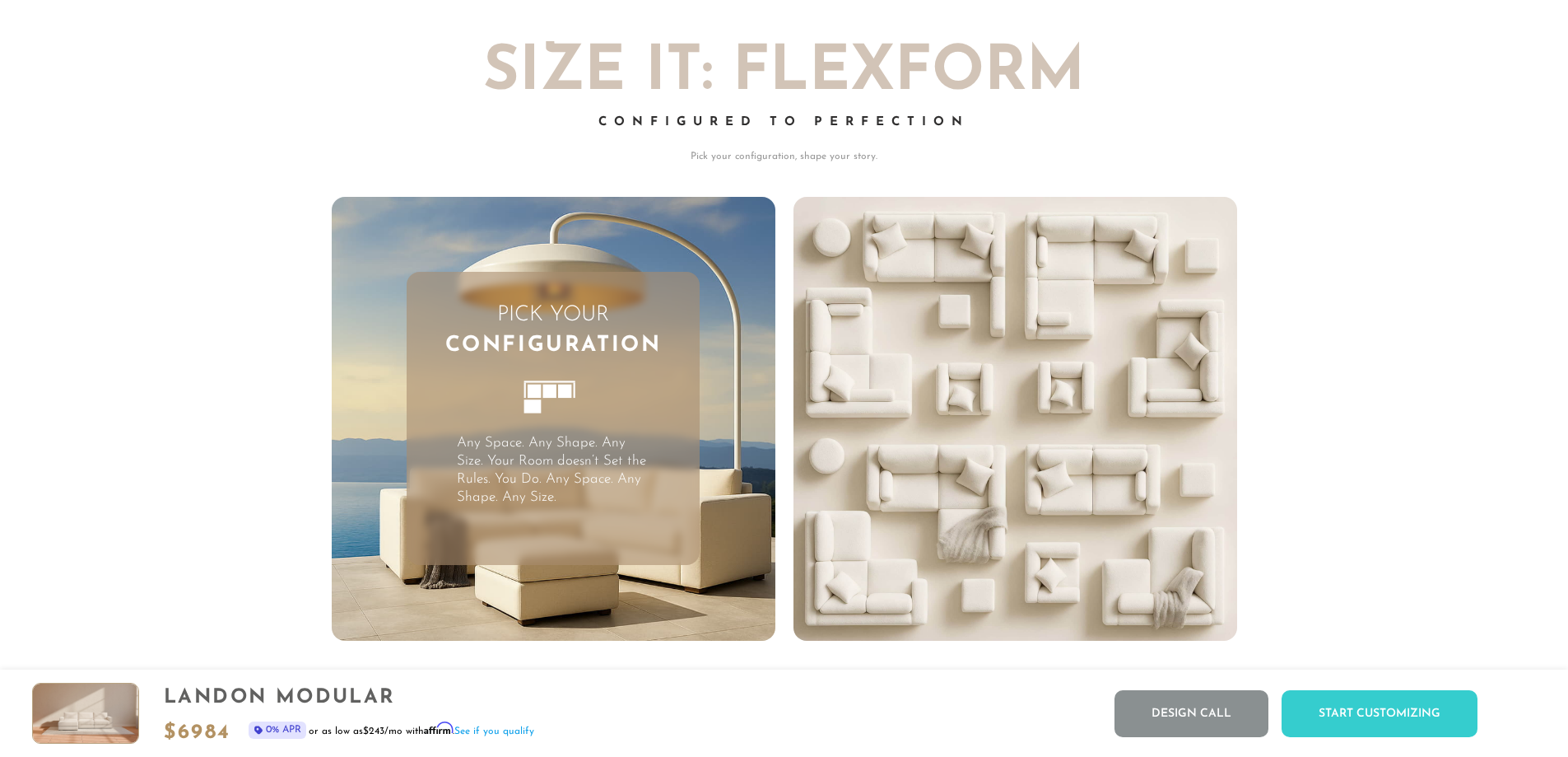
click at [1017, 414] on video "Your browser does not support HTML5 video." at bounding box center [1015, 419] width 443 height 443
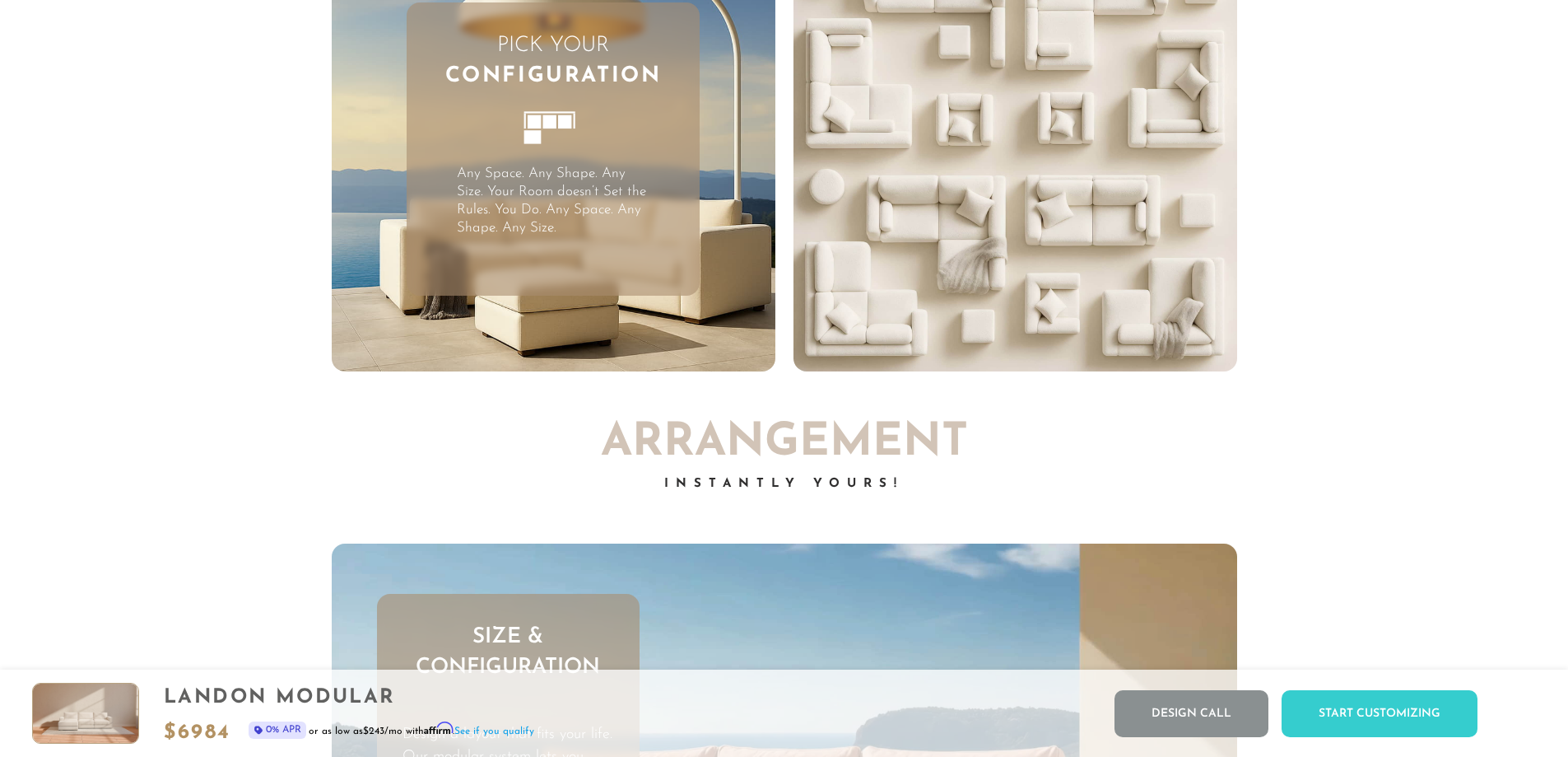
scroll to position [5005, 0]
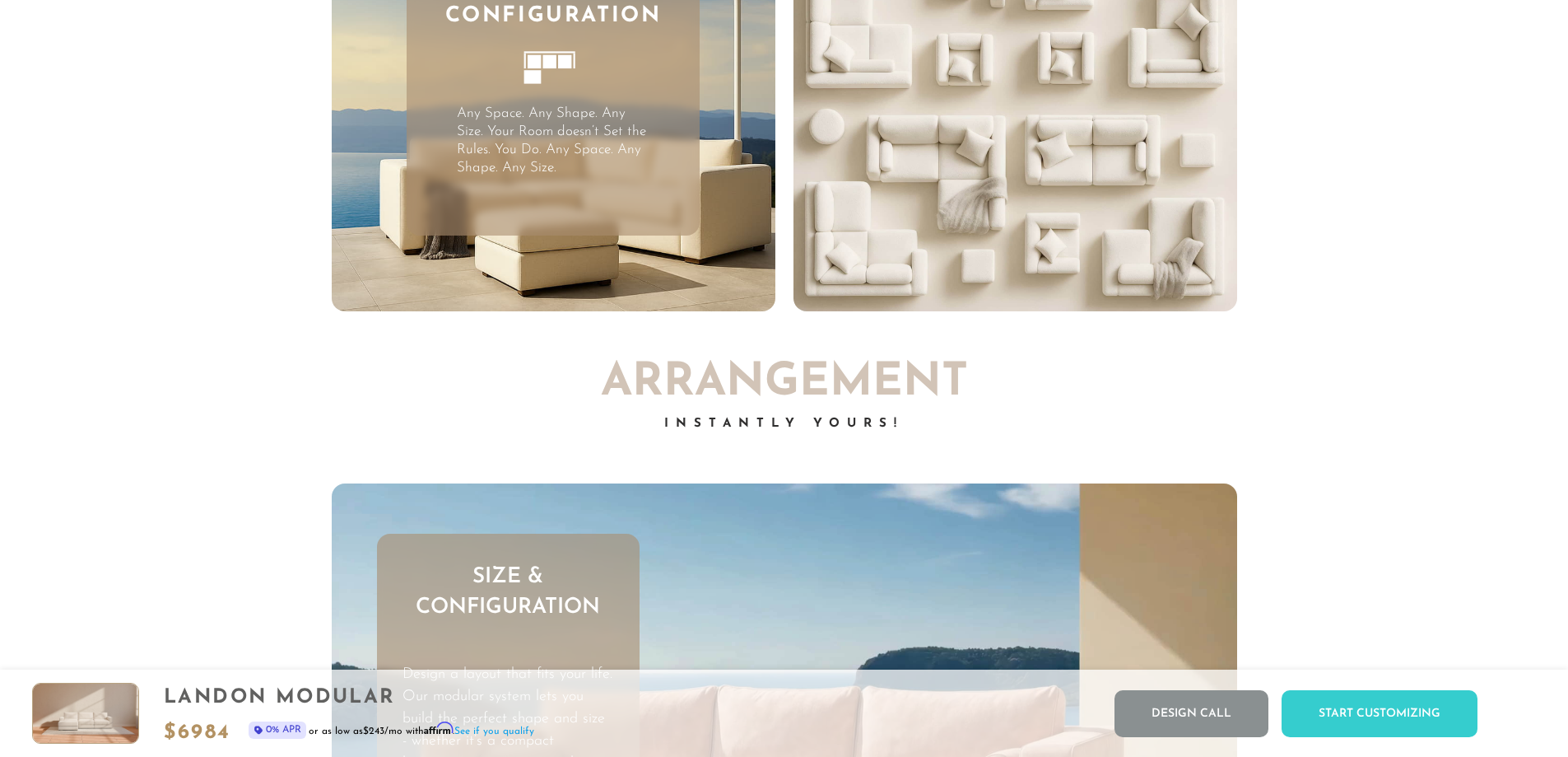
click at [489, 115] on p "Any Space. Any Shape. Any Size. Your Room doesn’t Set the Rules. You Do. Any Sp…" at bounding box center [553, 141] width 194 height 73
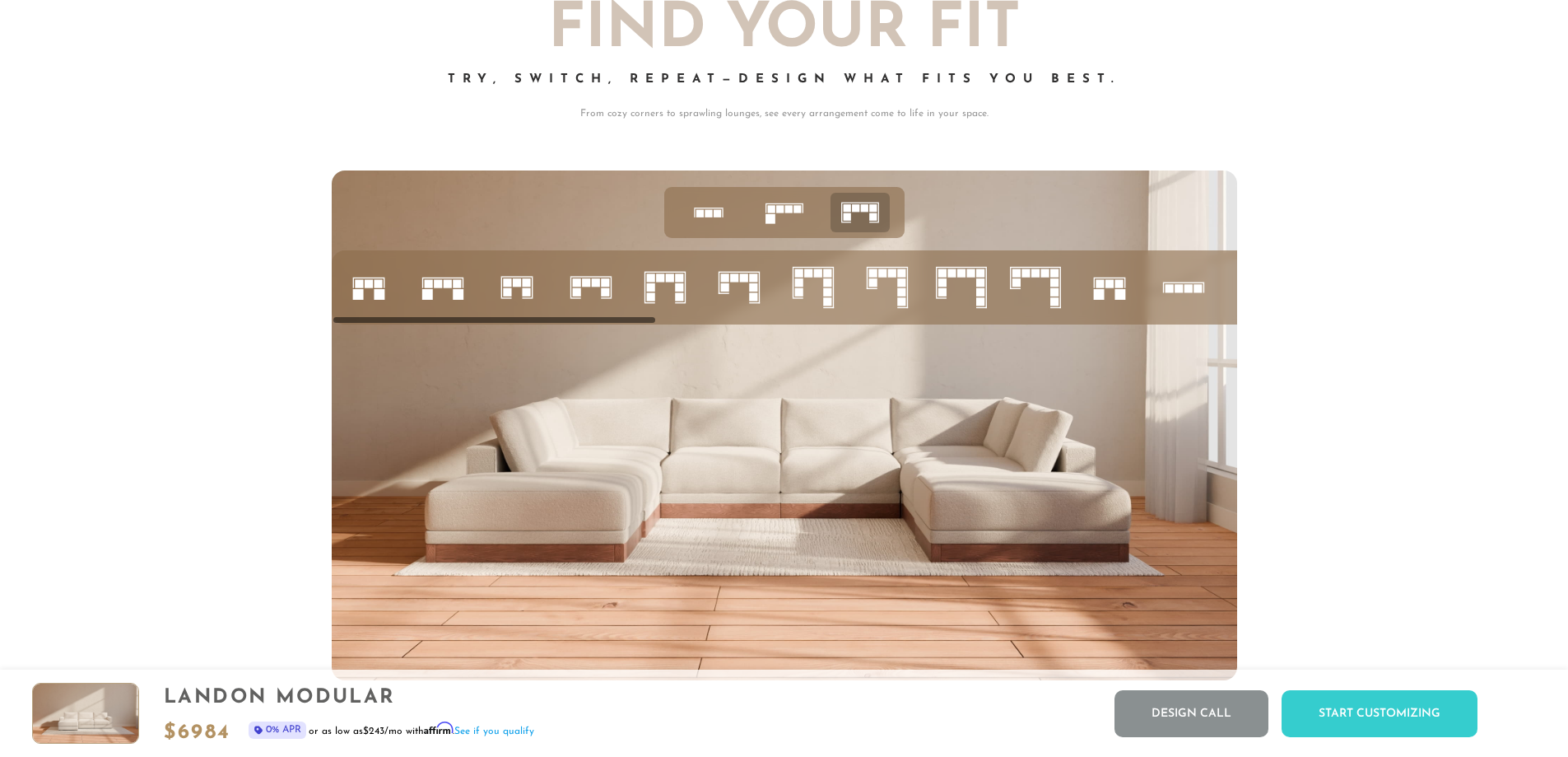
scroll to position [7064, 0]
click at [1119, 279] on rect at bounding box center [1108, 278] width 32 height 1
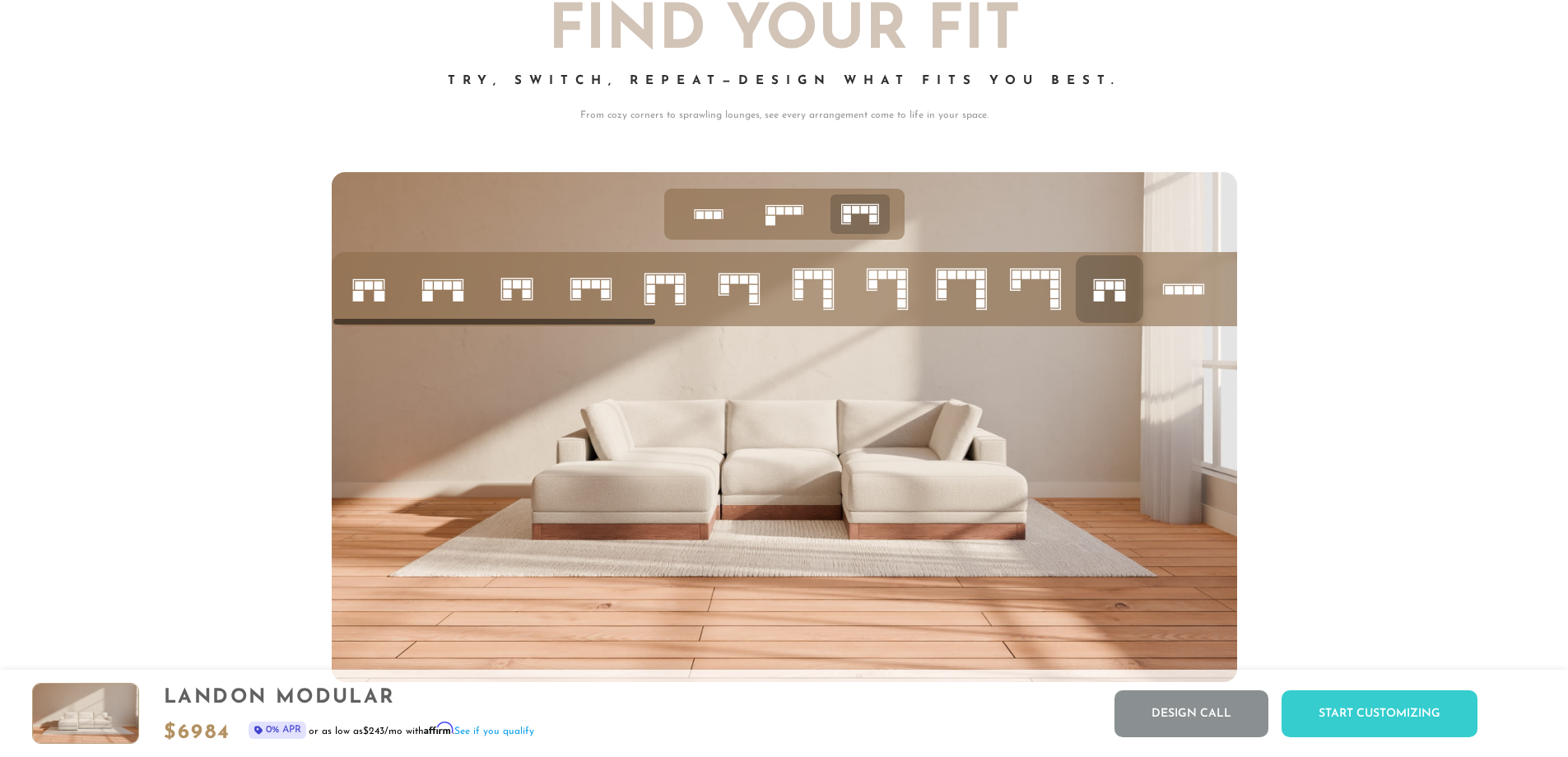
click at [1171, 294] on rect at bounding box center [1168, 289] width 8 height 8
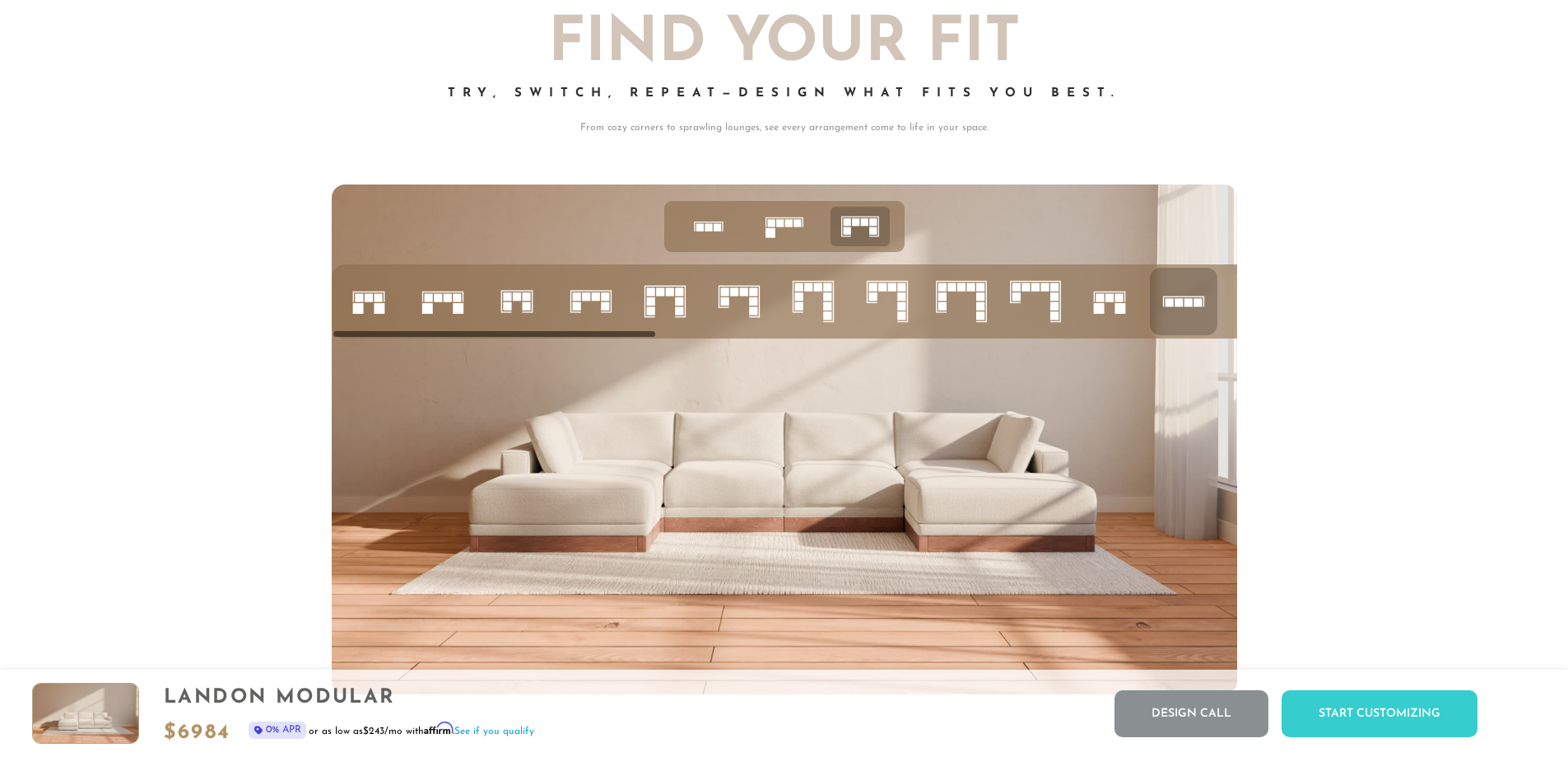
scroll to position [7051, 0]
click at [776, 227] on rect at bounding box center [779, 224] width 7 height 7
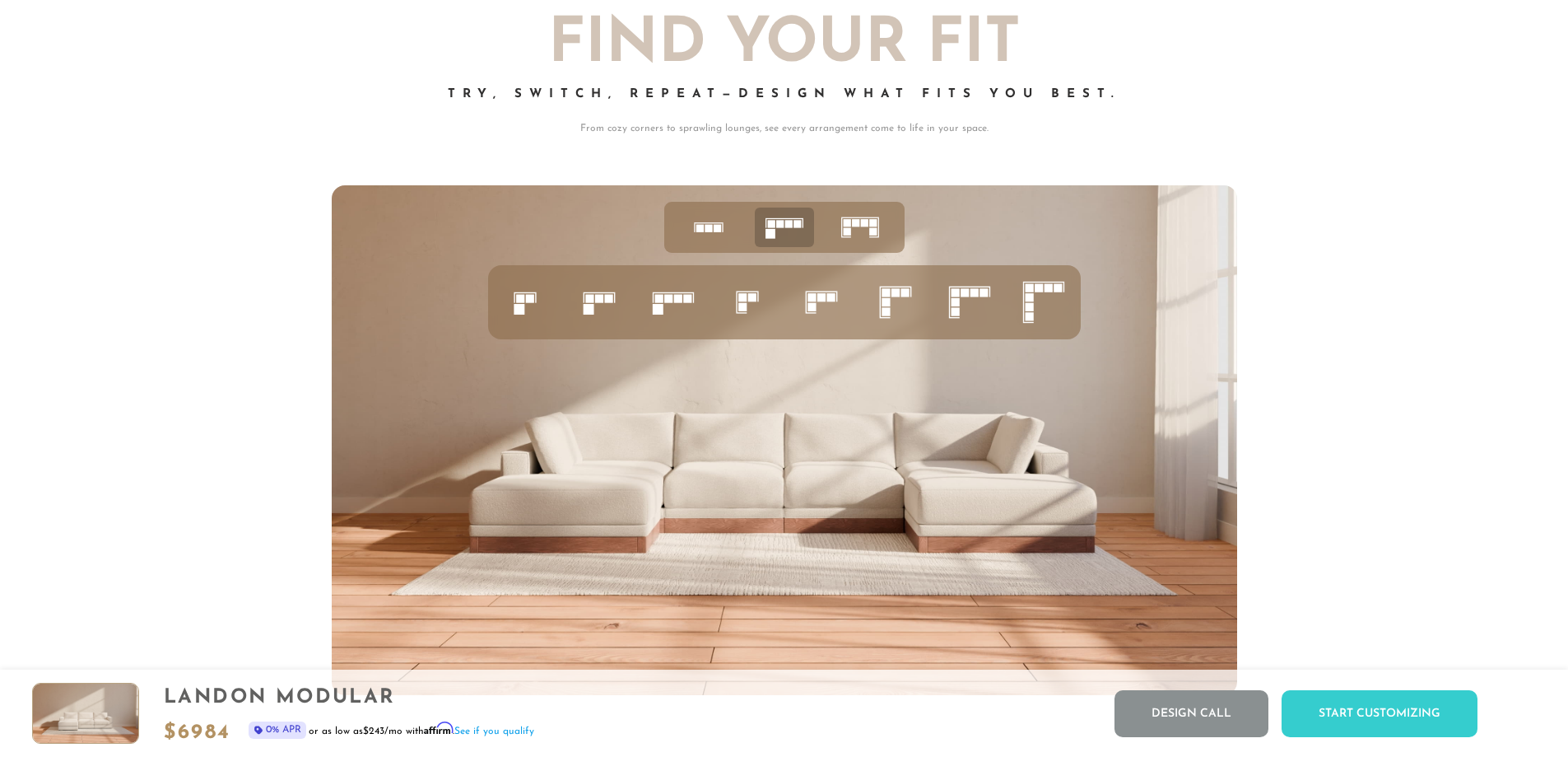
click at [827, 312] on icon at bounding box center [821, 303] width 56 height 56
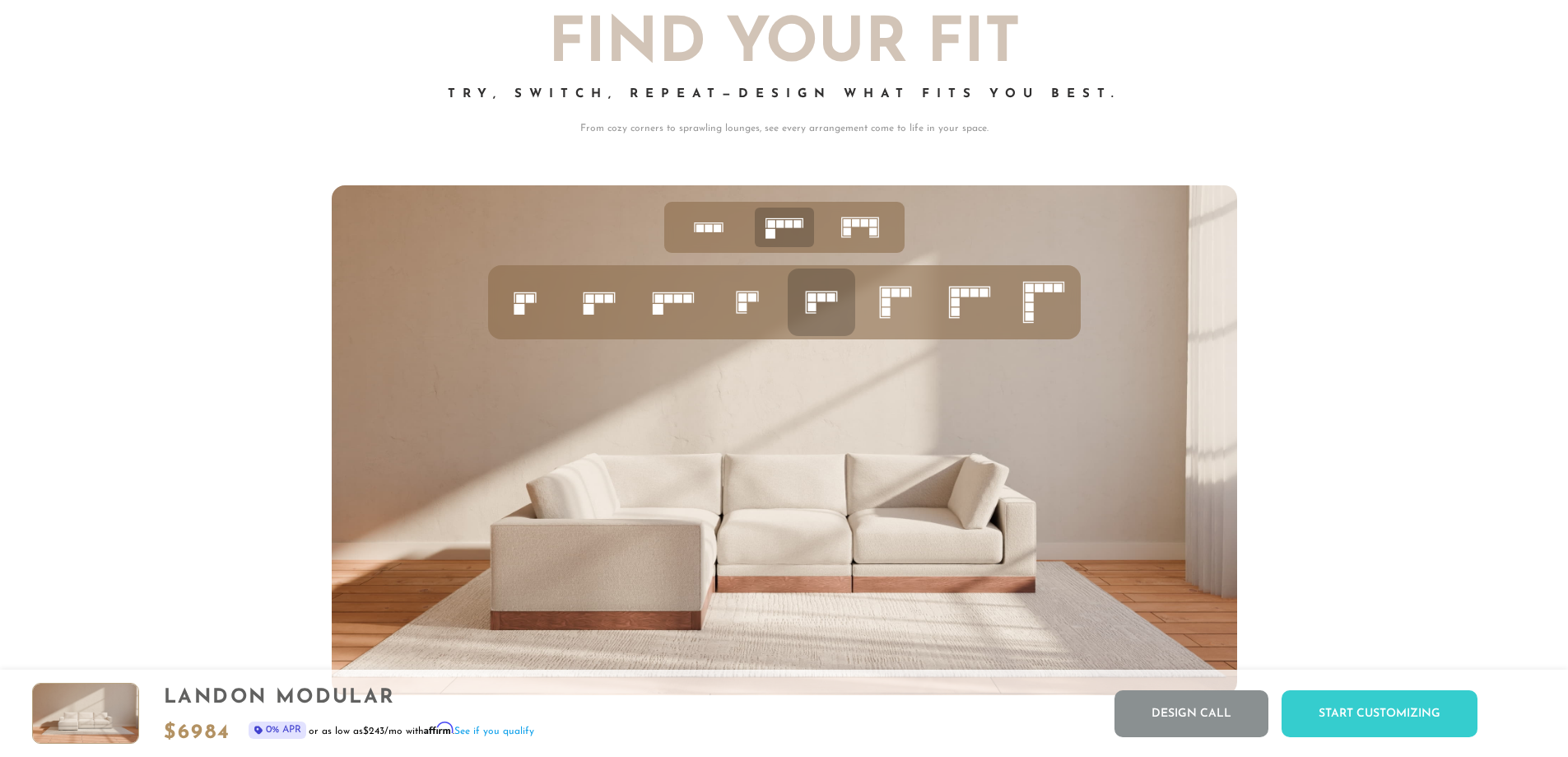
click at [600, 301] on rect at bounding box center [598, 297] width 8 height 8
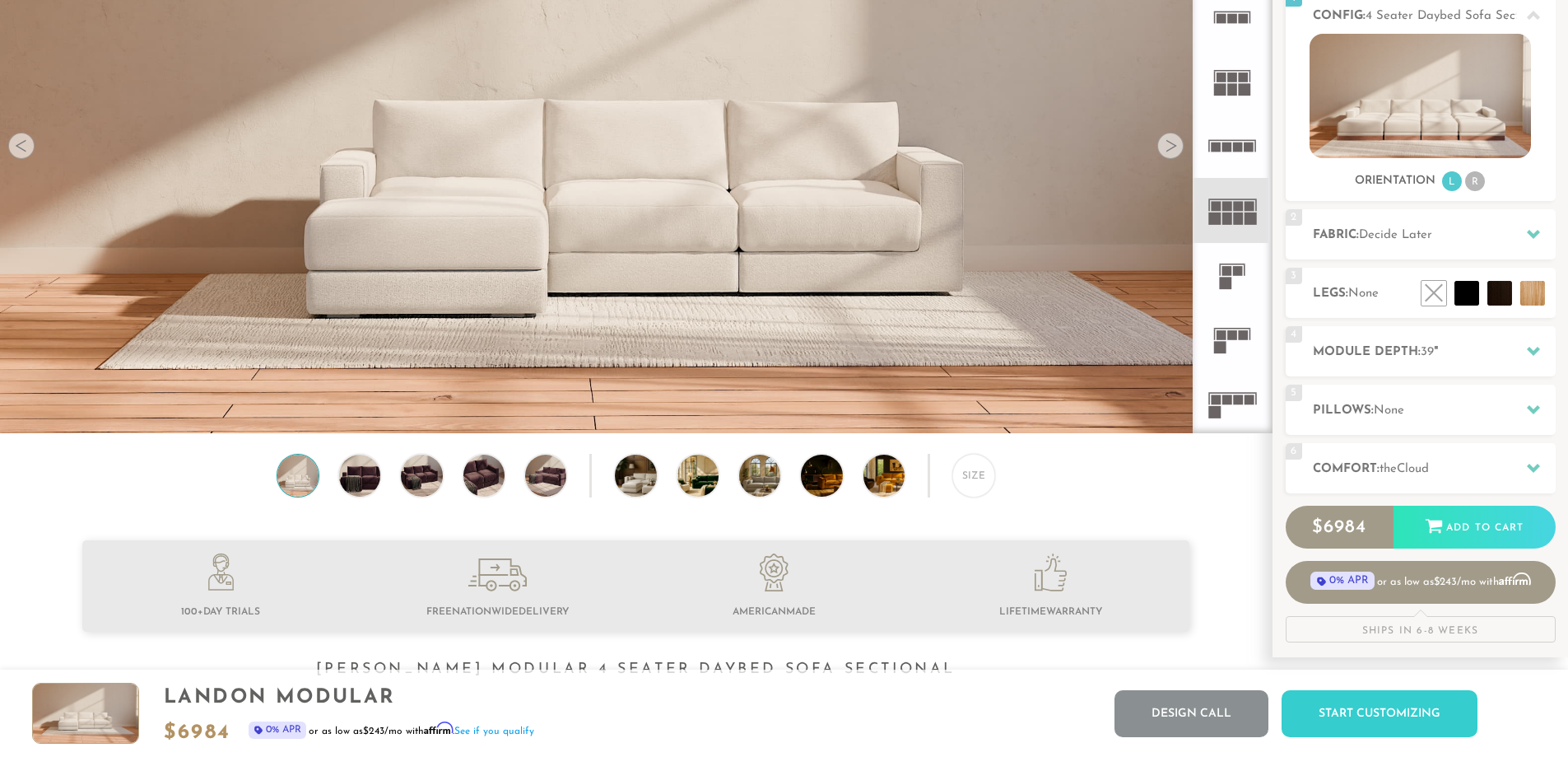
scroll to position [240, 0]
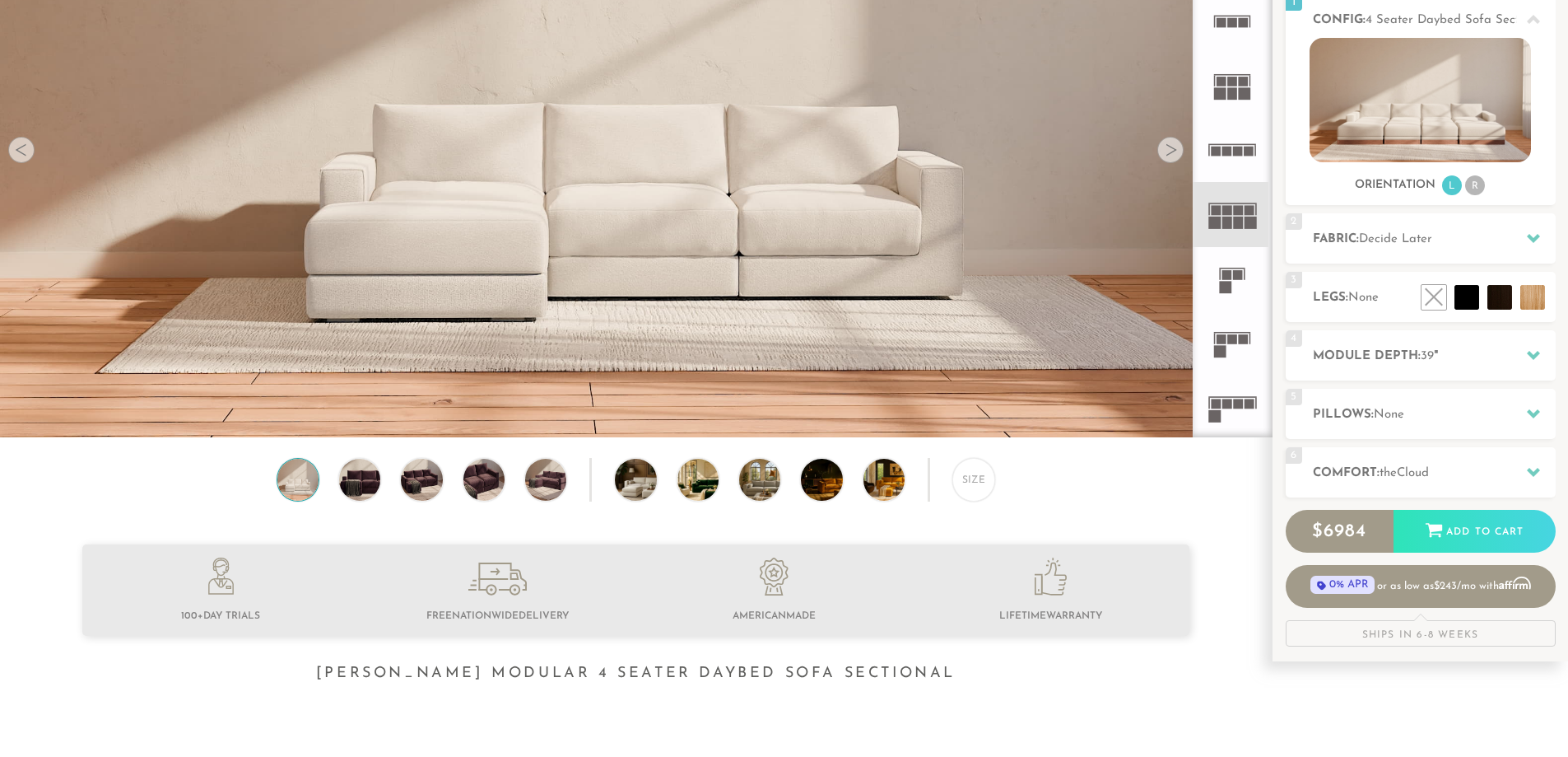
click at [1226, 294] on icon at bounding box center [1232, 279] width 65 height 65
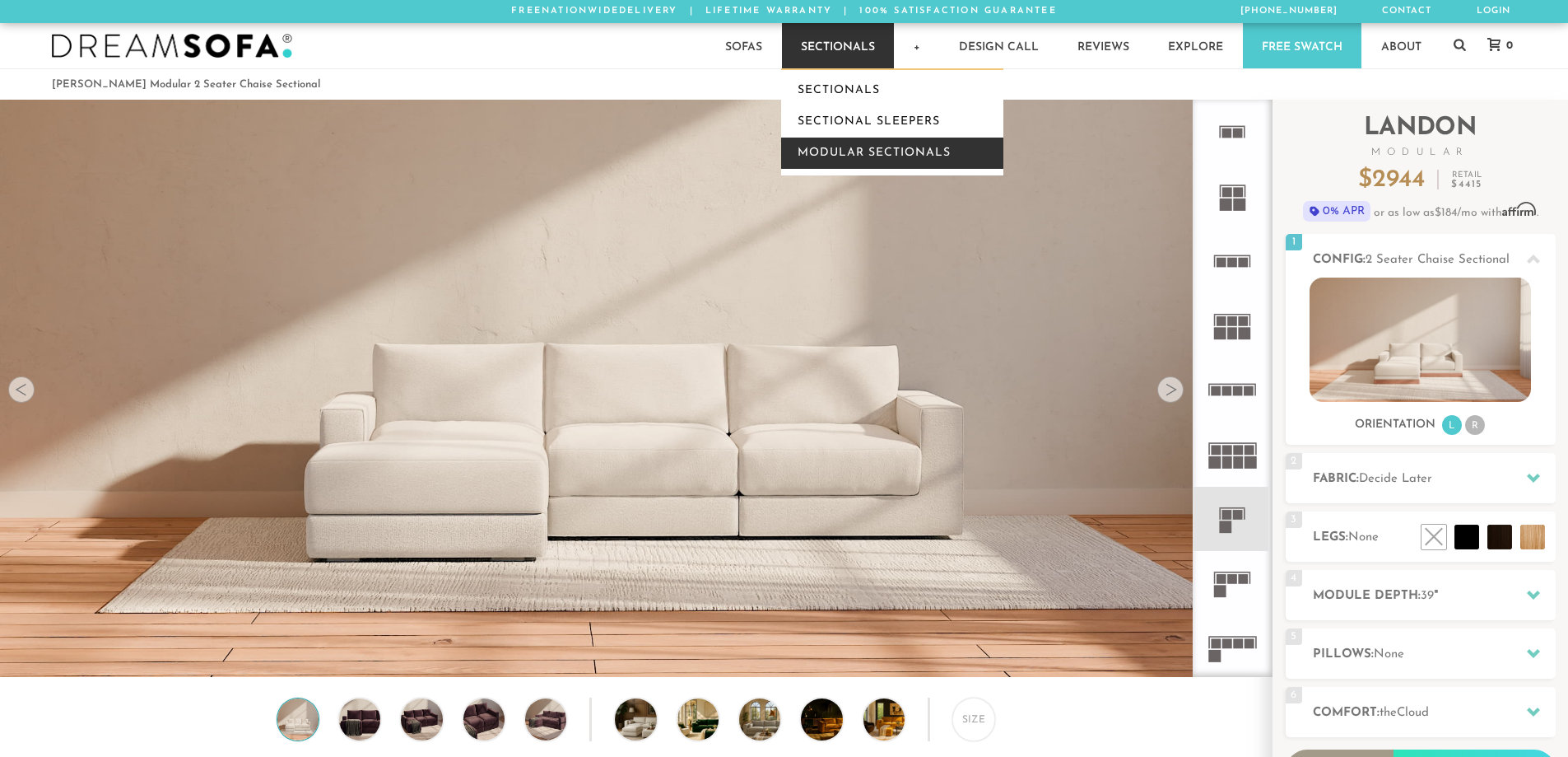
click at [835, 149] on link "Modular Sectionals" at bounding box center [892, 153] width 223 height 31
